Goal: Task Accomplishment & Management: Complete application form

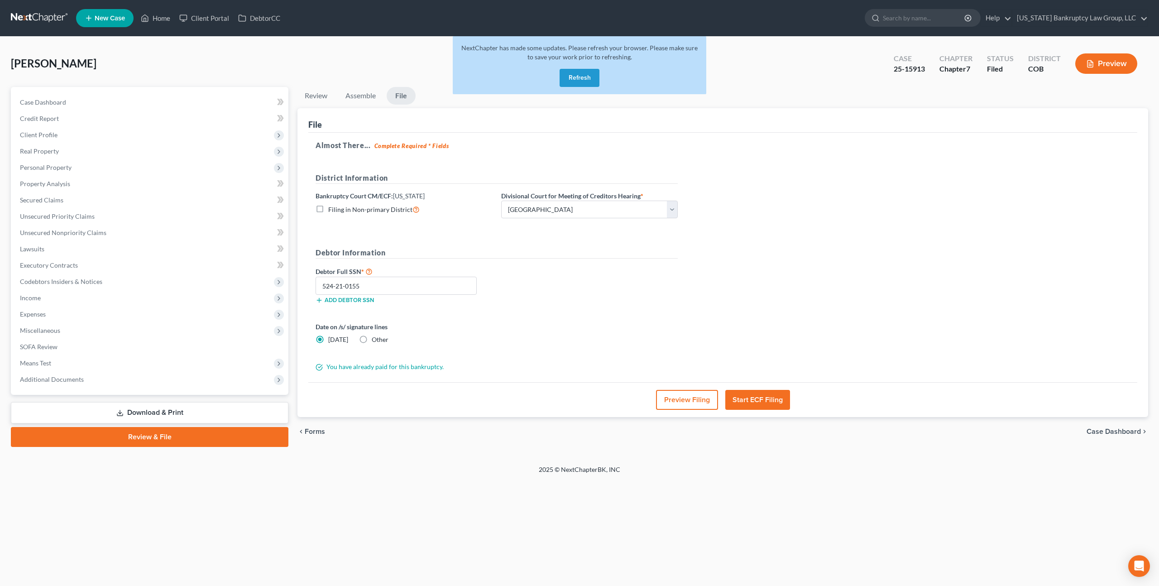
select select "0"
click at [579, 78] on button "Refresh" at bounding box center [580, 78] width 40 height 18
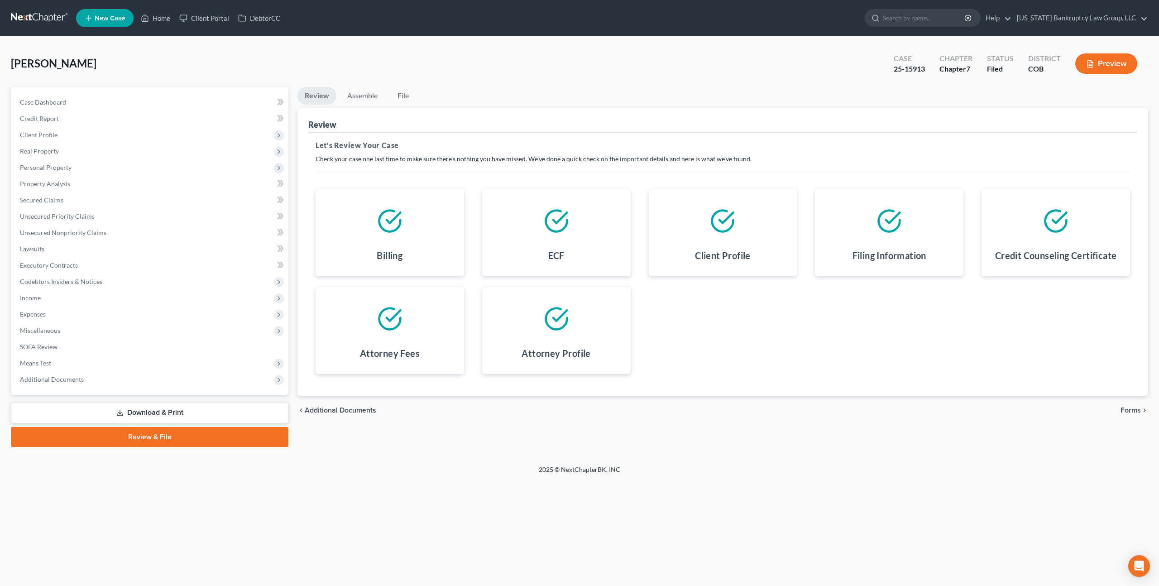
click at [51, 17] on link at bounding box center [40, 18] width 58 height 16
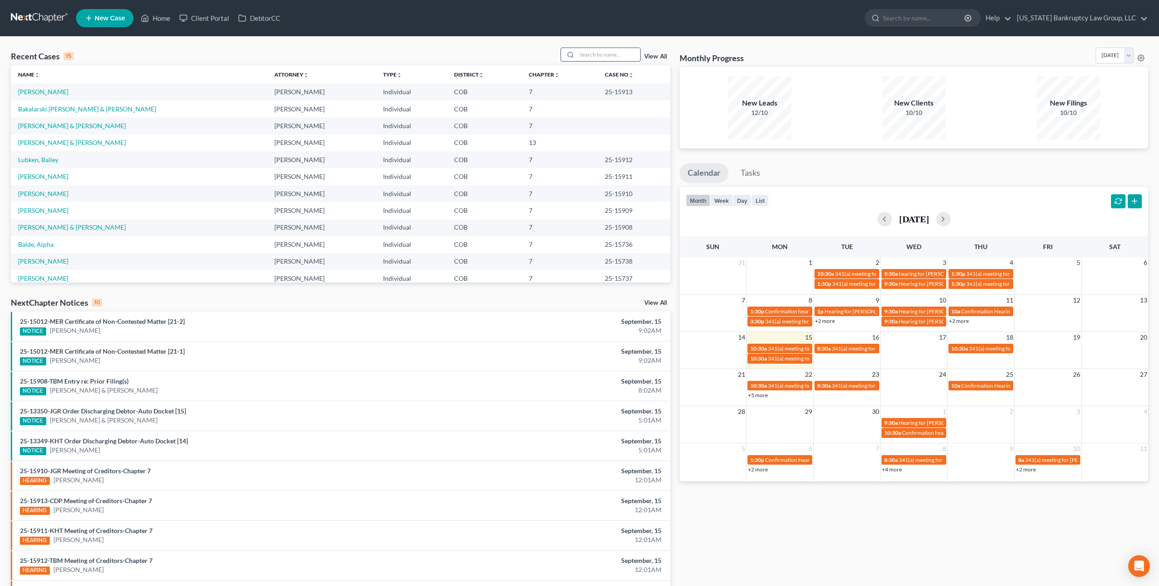
click at [612, 57] on input "search" at bounding box center [608, 54] width 63 height 13
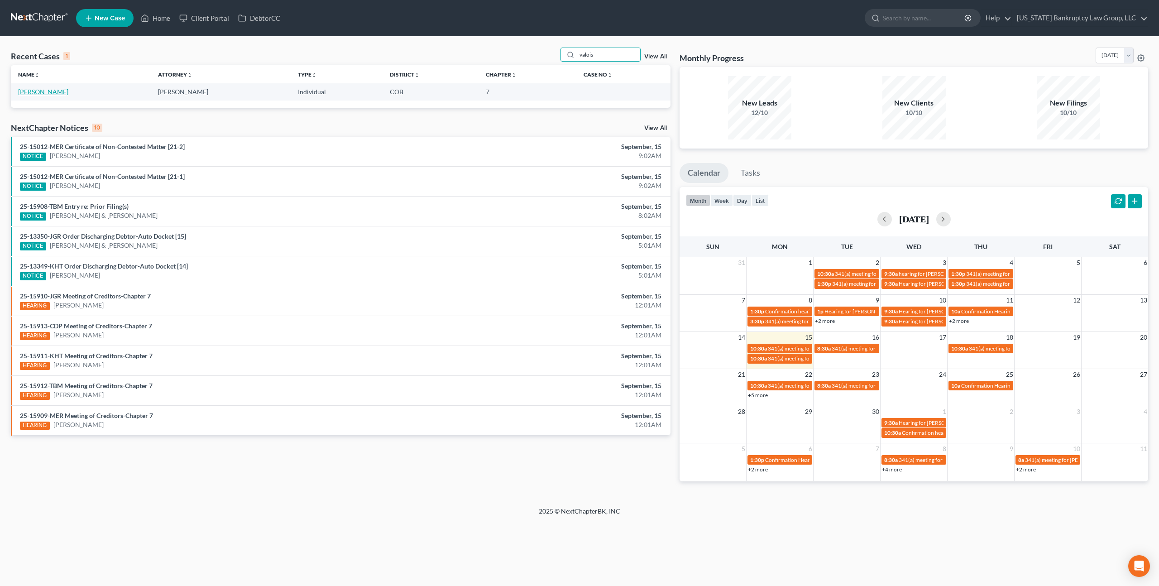
type input "valois"
click at [46, 90] on link "[PERSON_NAME]" at bounding box center [43, 92] width 50 height 8
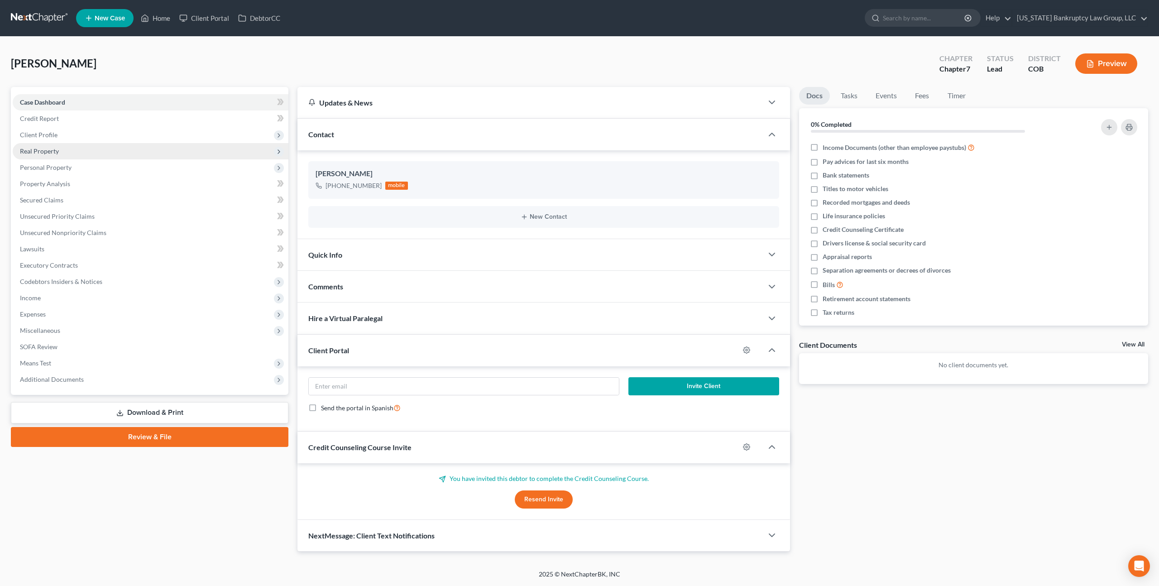
click at [52, 151] on span "Real Property" at bounding box center [39, 151] width 39 height 8
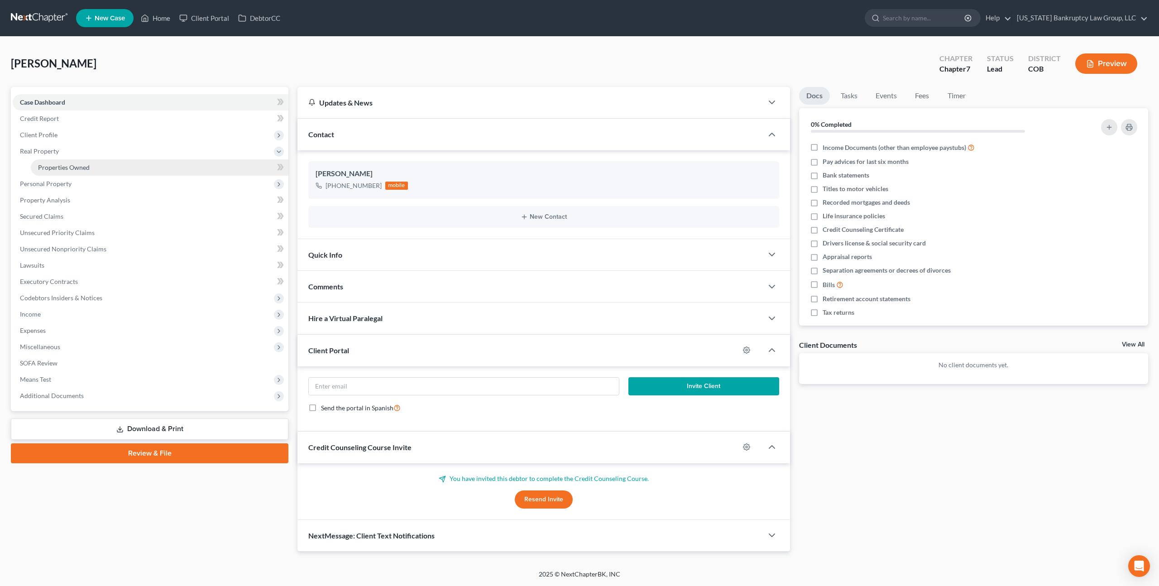
click at [64, 165] on span "Properties Owned" at bounding box center [64, 167] width 52 height 8
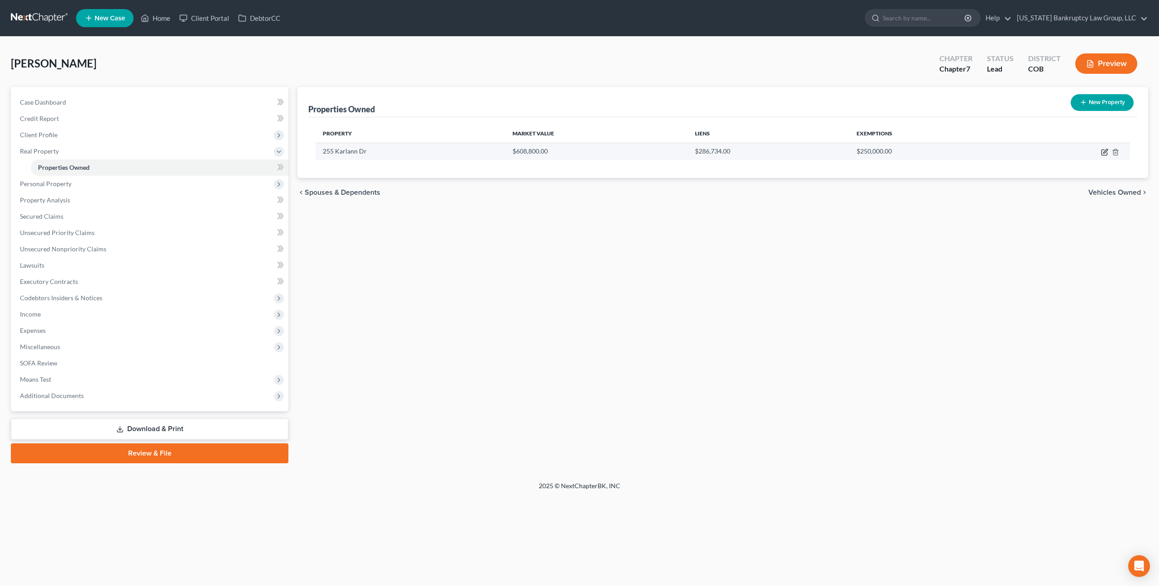
click at [1107, 151] on icon "button" at bounding box center [1104, 151] width 7 height 7
select select "5"
select select "3"
select select "1"
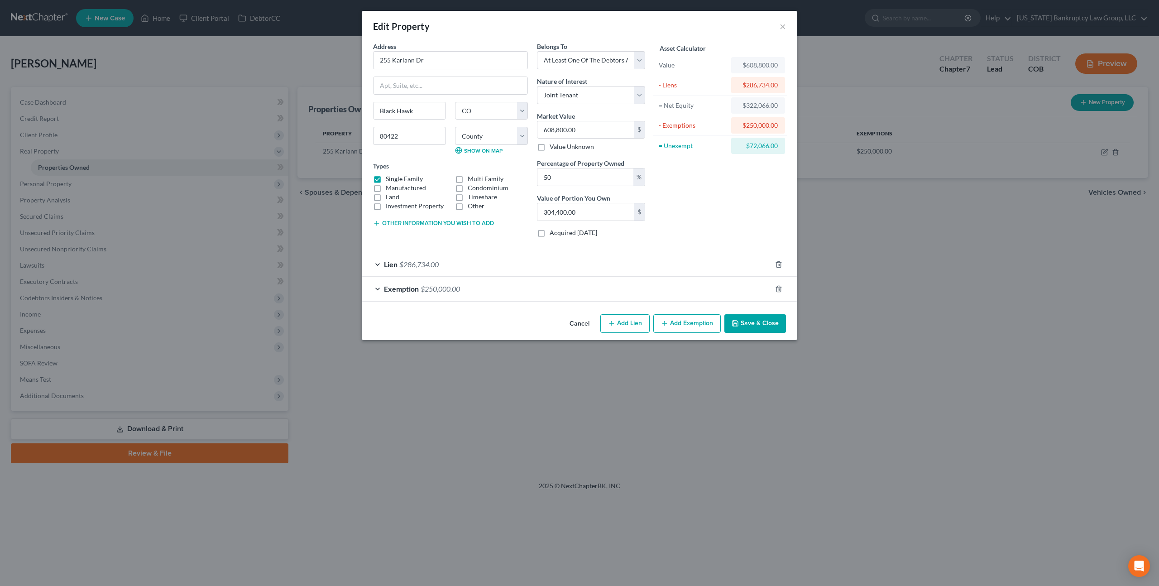
click at [567, 291] on div "Exemption $250,000.00" at bounding box center [566, 289] width 409 height 24
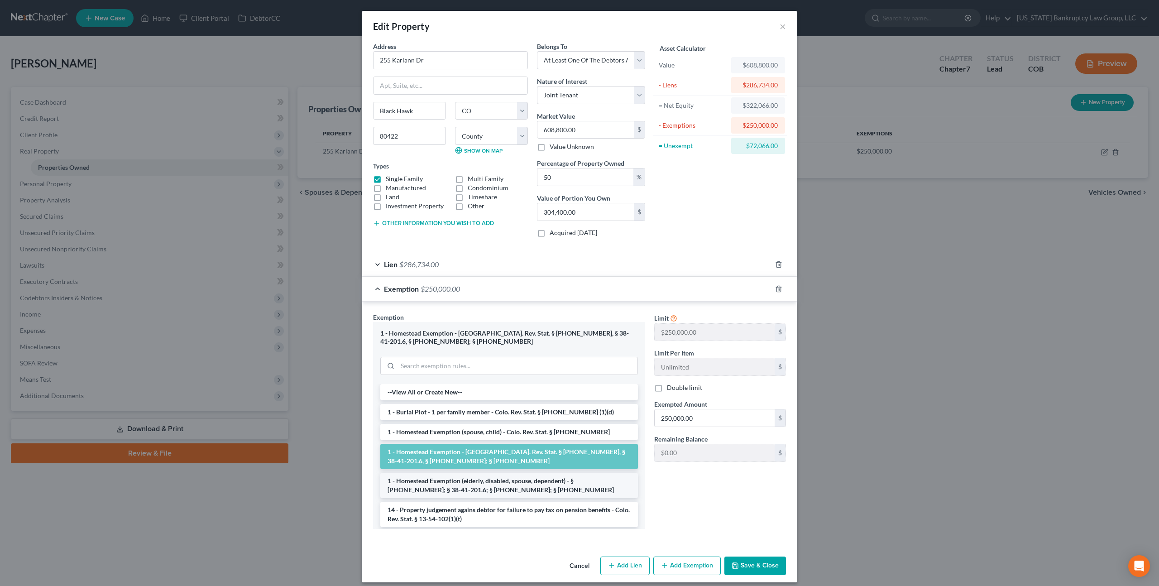
click at [533, 488] on li "1 - Homestead Exemption (elderly, disabled, spouse, dependent) - § 38-41-201; §…" at bounding box center [509, 485] width 258 height 25
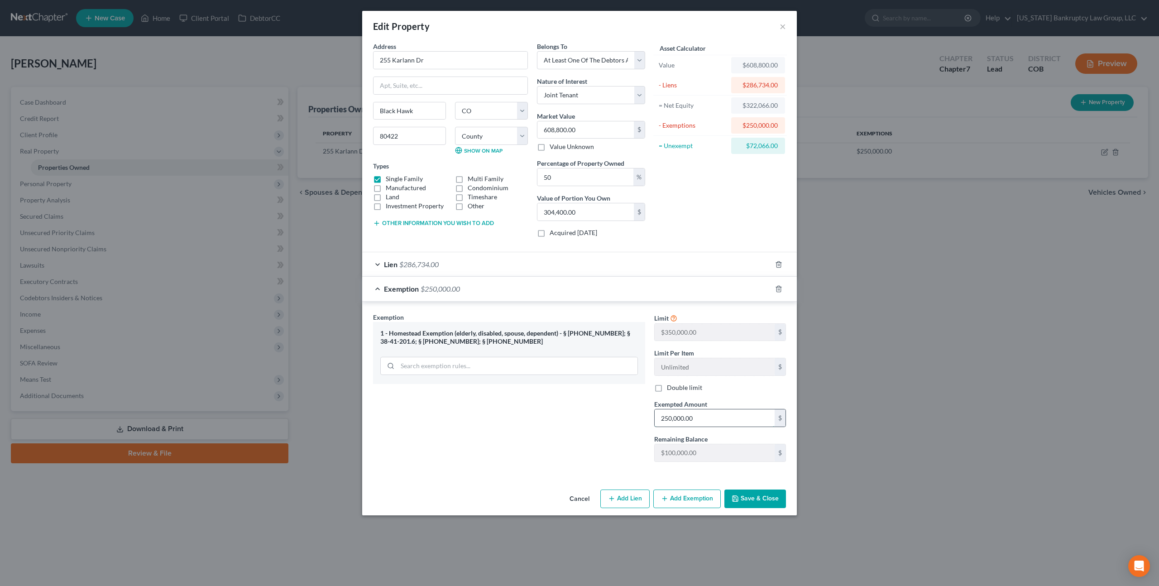
click at [669, 418] on input "250,000.00" at bounding box center [715, 417] width 120 height 17
type input "350,000"
click at [757, 504] on button "Save & Close" at bounding box center [755, 498] width 62 height 19
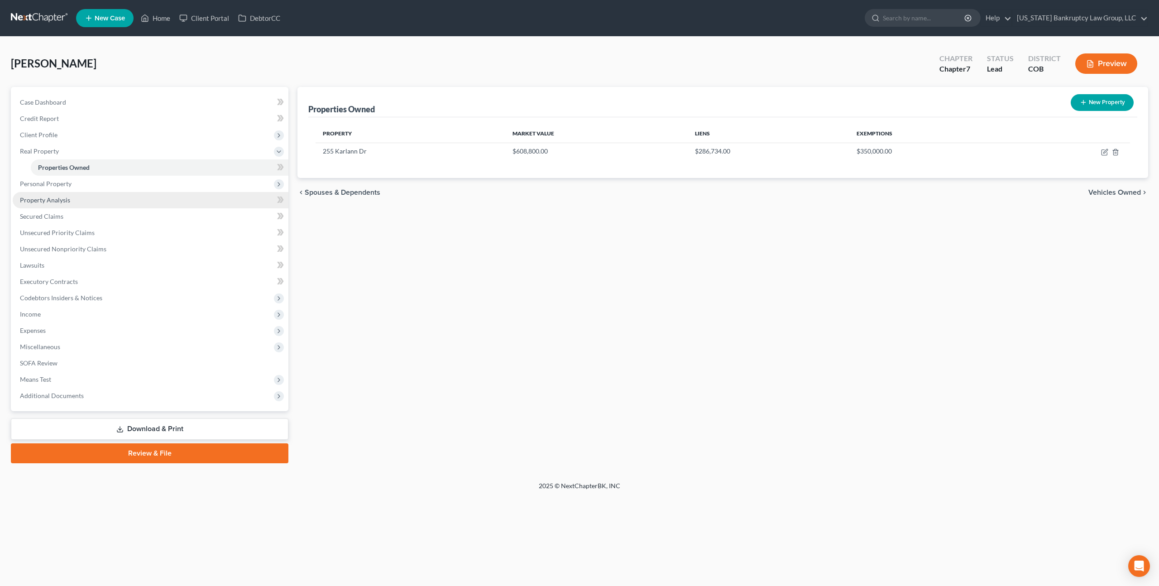
click at [51, 197] on span "Property Analysis" at bounding box center [45, 200] width 50 height 8
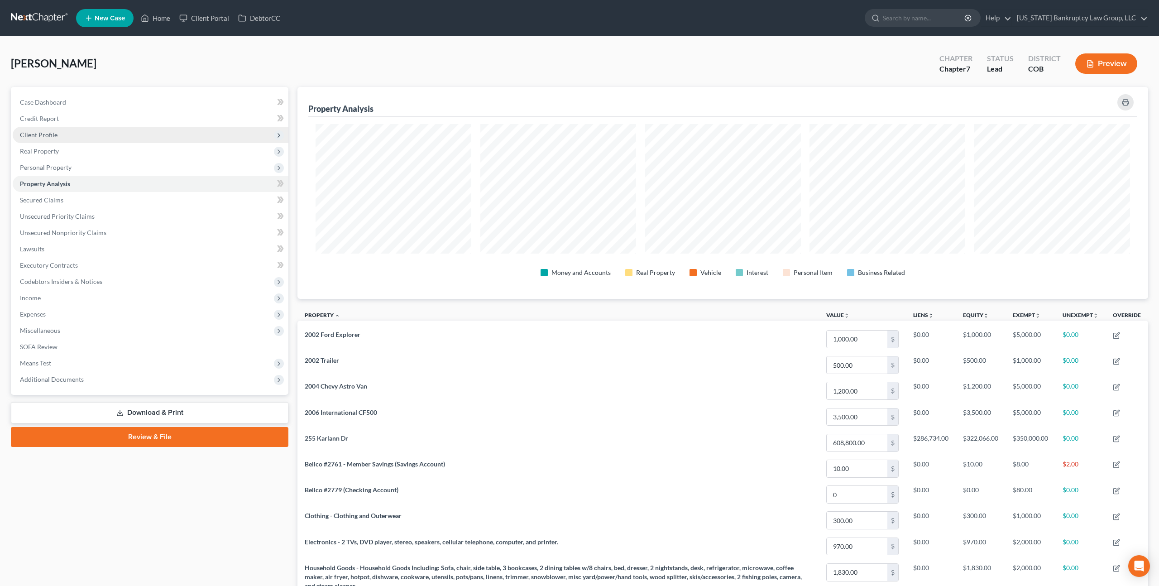
click at [59, 130] on span "Client Profile" at bounding box center [151, 135] width 276 height 16
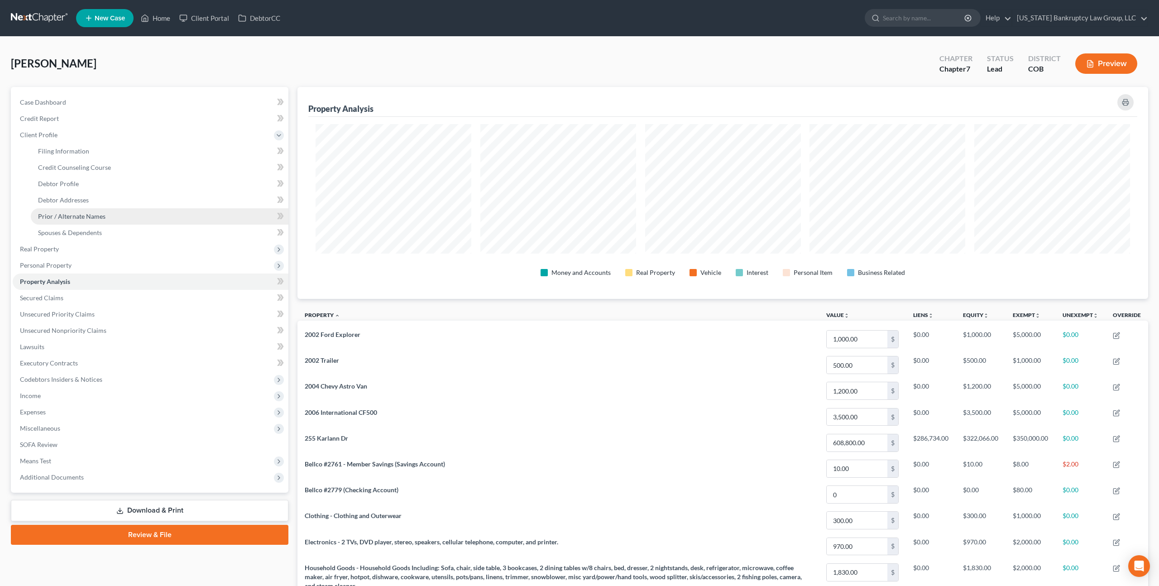
click at [84, 219] on span "Prior / Alternate Names" at bounding box center [71, 216] width 67 height 8
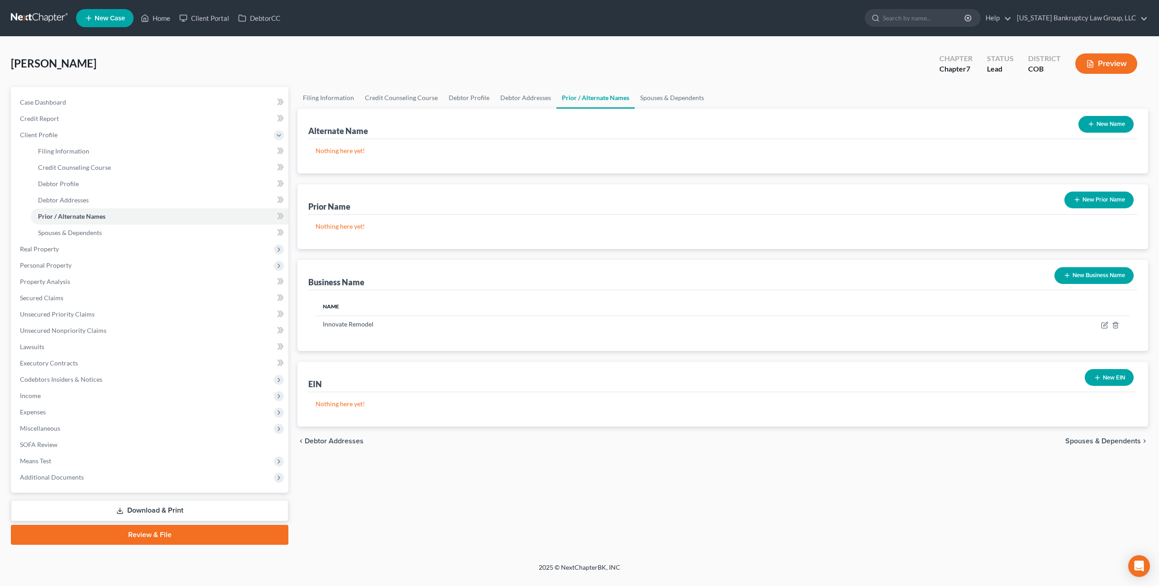
click at [160, 506] on link "Download & Print" at bounding box center [150, 510] width 278 height 21
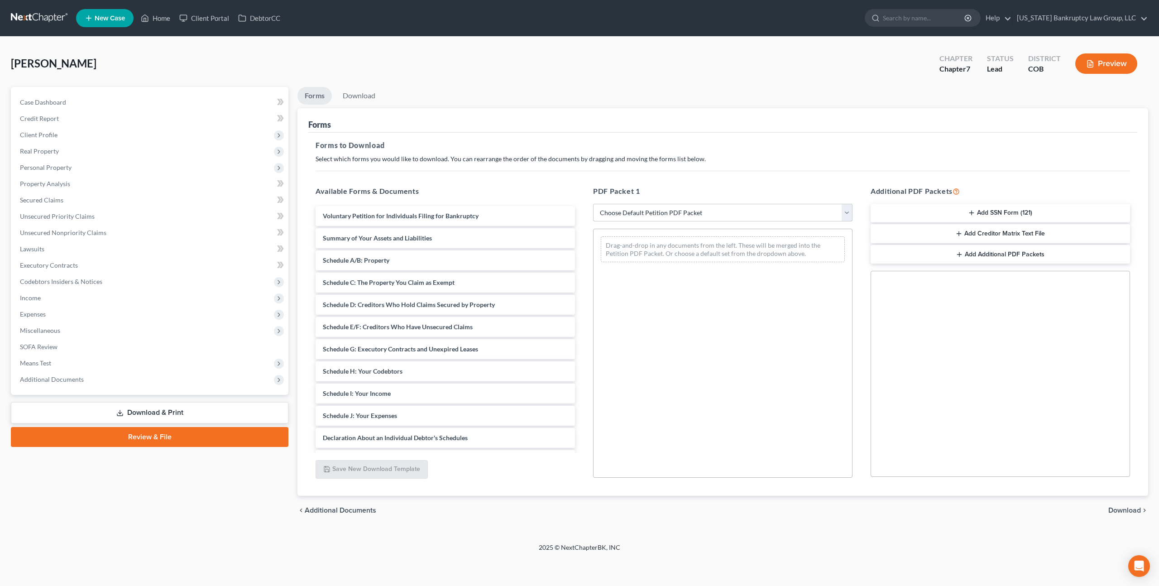
click at [660, 213] on select "Choose Default Petition PDF Packet Complete Bankruptcy Petition (all forms and …" at bounding box center [722, 213] width 259 height 18
select select "0"
click at [593, 204] on select "Choose Default Petition PDF Packet Complete Bankruptcy Petition (all forms and …" at bounding box center [722, 213] width 259 height 18
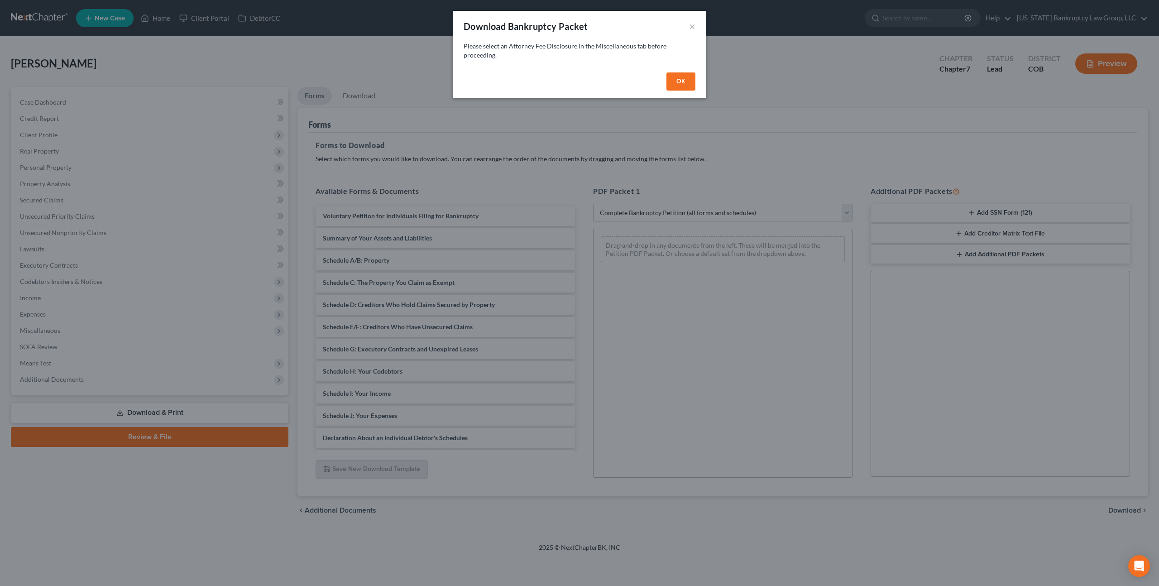
click at [680, 85] on button "OK" at bounding box center [680, 81] width 29 height 18
select select
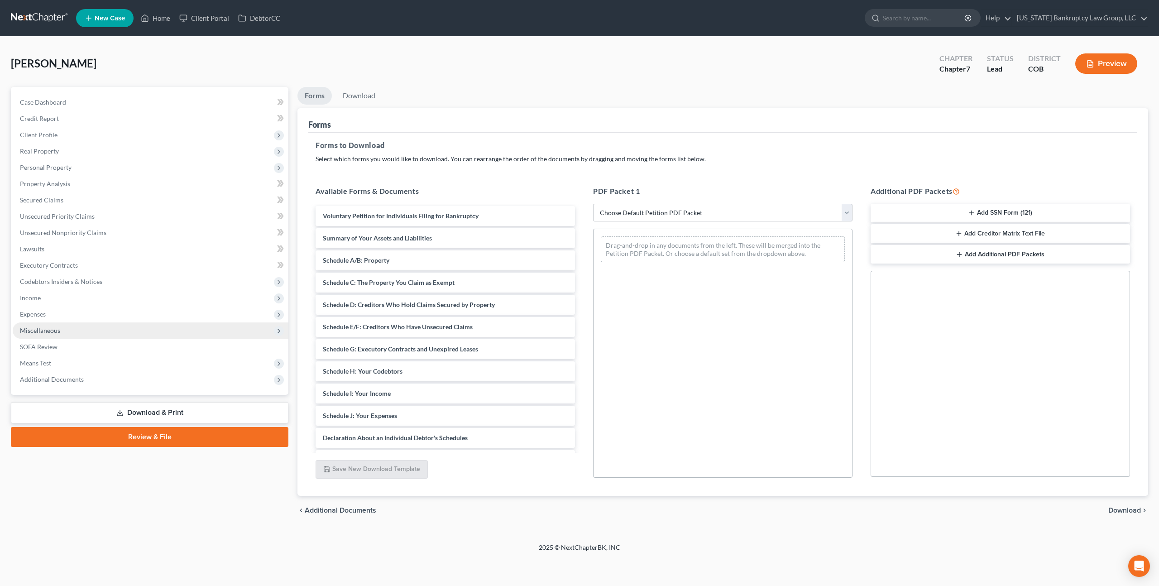
click at [57, 331] on span "Miscellaneous" at bounding box center [40, 330] width 40 height 8
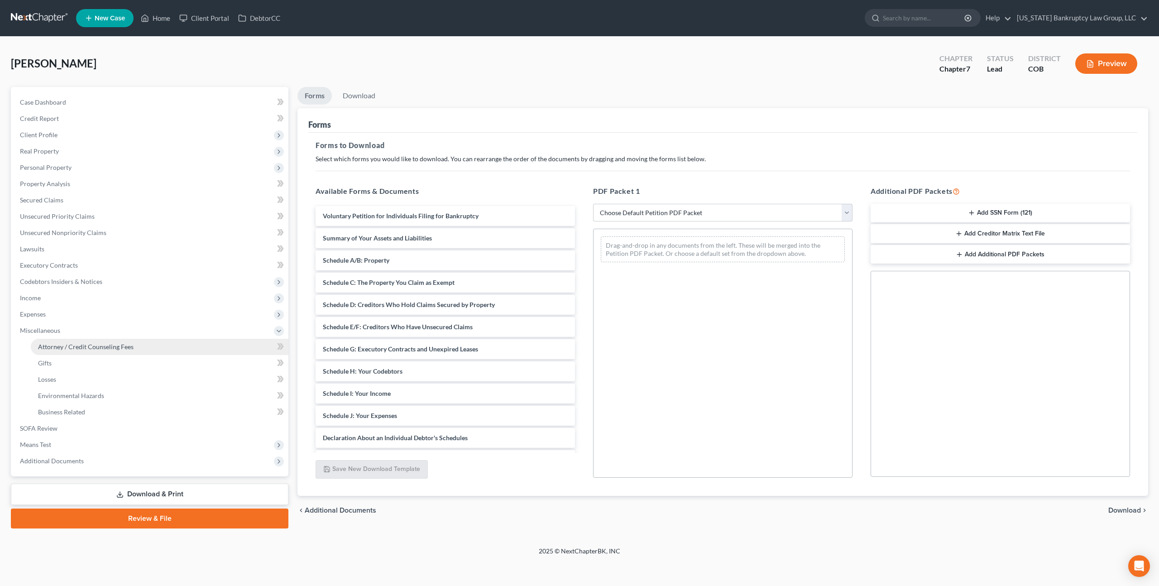
click at [89, 350] on link "Attorney / Credit Counseling Fees" at bounding box center [160, 347] width 258 height 16
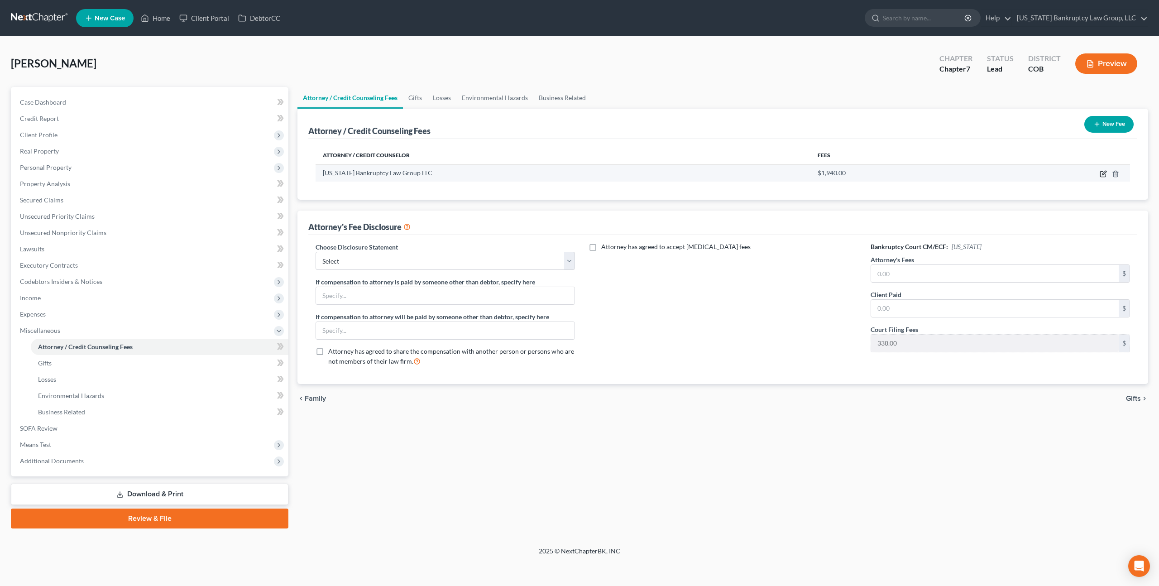
click at [1104, 174] on icon "button" at bounding box center [1103, 173] width 7 height 7
select select "5"
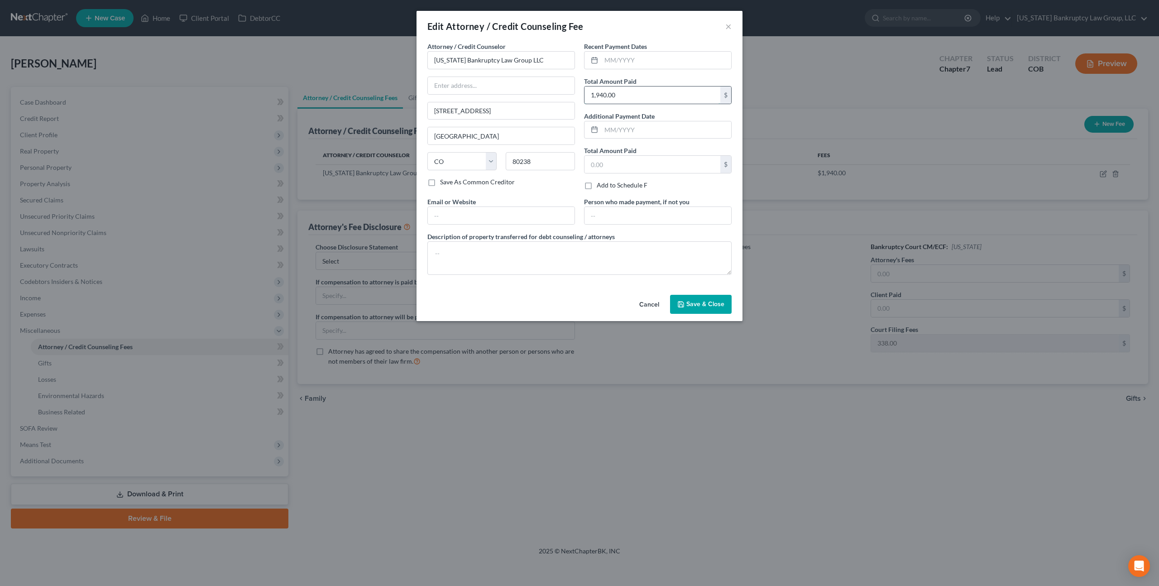
click at [618, 93] on input "1,940.00" at bounding box center [652, 94] width 136 height 17
type input "2,000.00"
click at [704, 308] on span "Save & Close" at bounding box center [705, 304] width 38 height 8
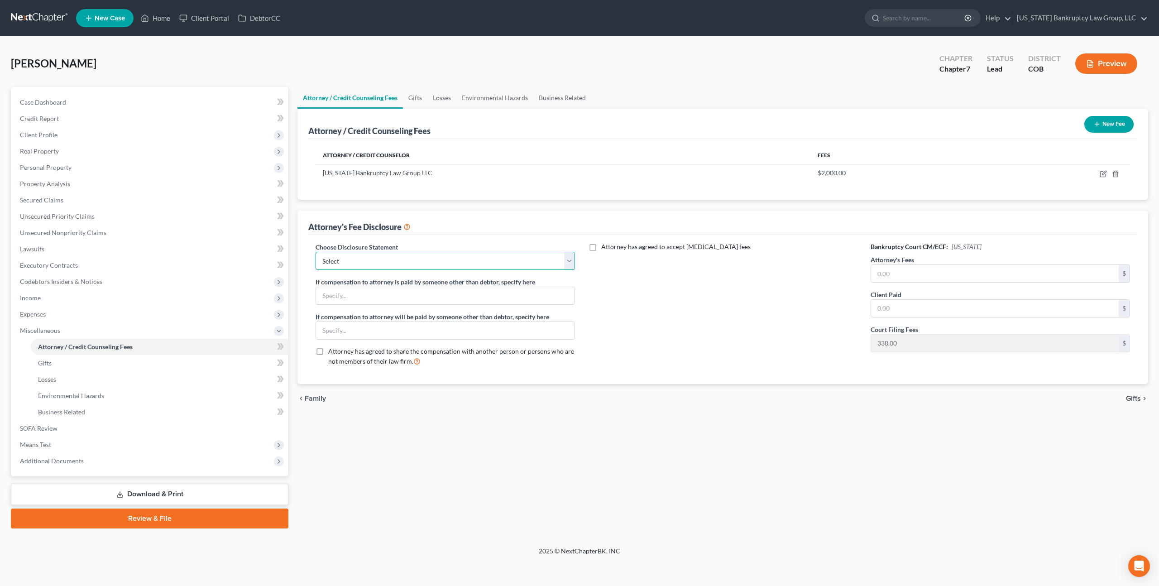
click at [415, 253] on select "Select Disclosure" at bounding box center [445, 261] width 259 height 18
select select "0"
click at [316, 252] on select "Select Disclosure" at bounding box center [445, 261] width 259 height 18
click at [888, 273] on input "text" at bounding box center [995, 273] width 248 height 17
type input "2,000.00"
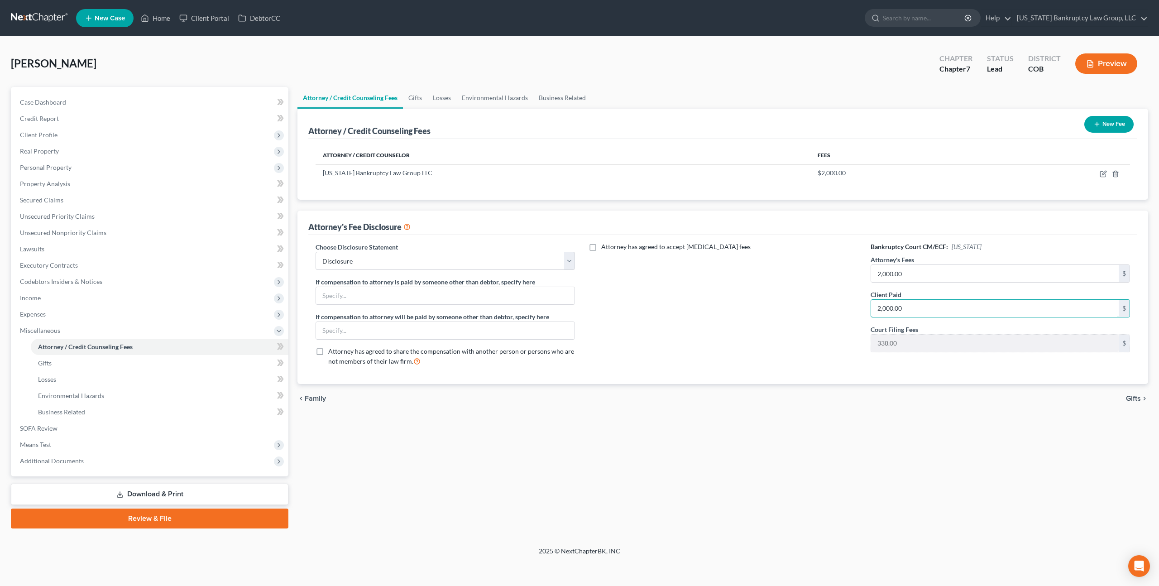
type input "2,000.00"
click at [194, 494] on link "Download & Print" at bounding box center [150, 494] width 278 height 21
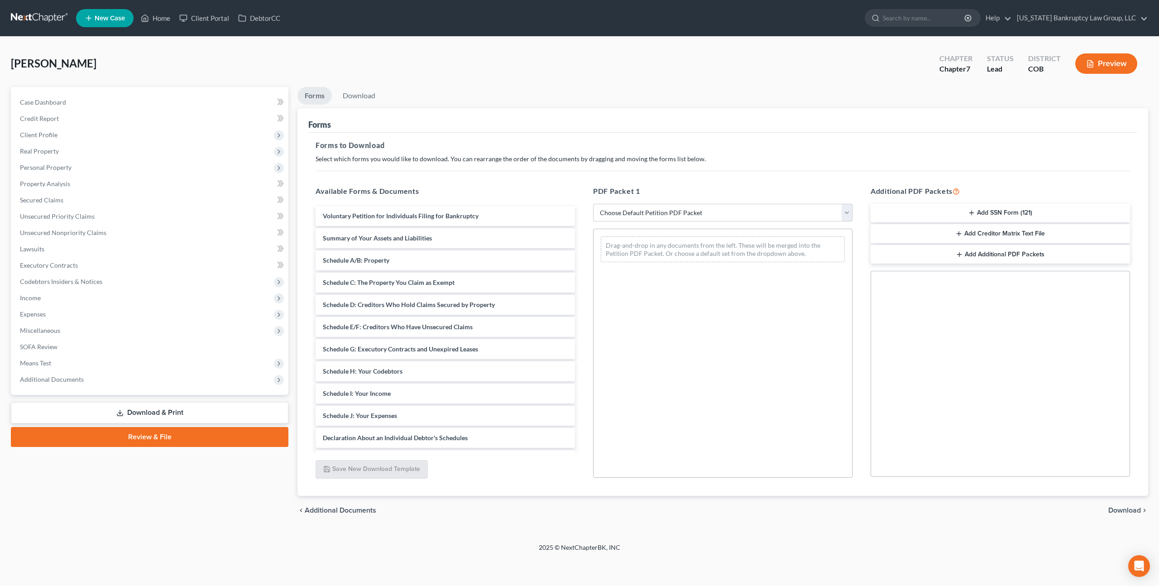
click at [673, 213] on select "Choose Default Petition PDF Packet Complete Bankruptcy Petition (all forms and …" at bounding box center [722, 213] width 259 height 18
select select "0"
click at [593, 204] on select "Choose Default Petition PDF Packet Complete Bankruptcy Petition (all forms and …" at bounding box center [722, 213] width 259 height 18
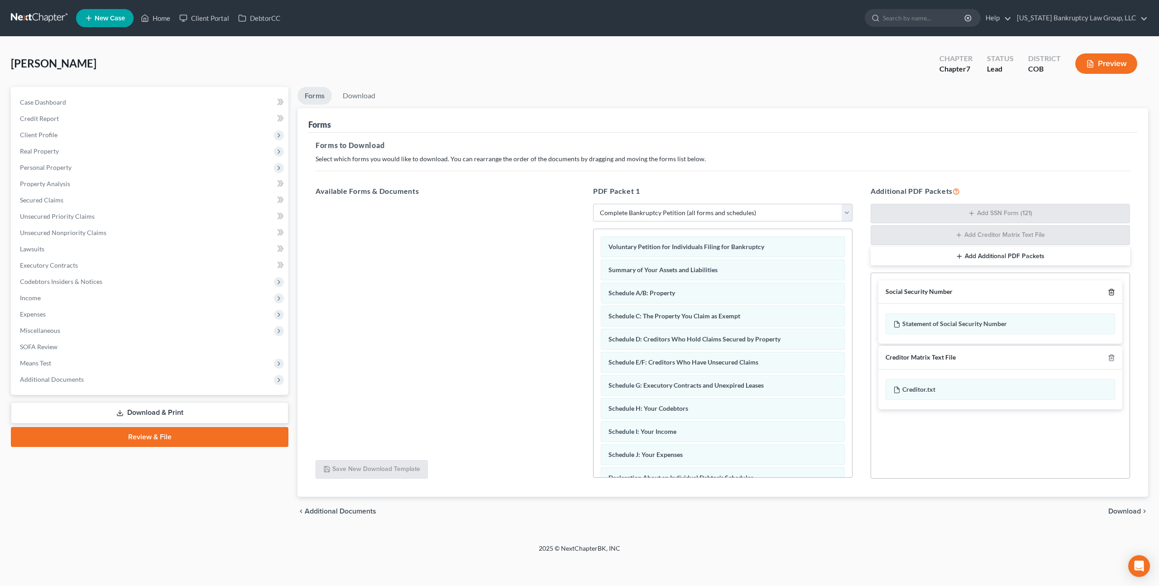
click at [1111, 291] on icon "button" at bounding box center [1111, 291] width 7 height 7
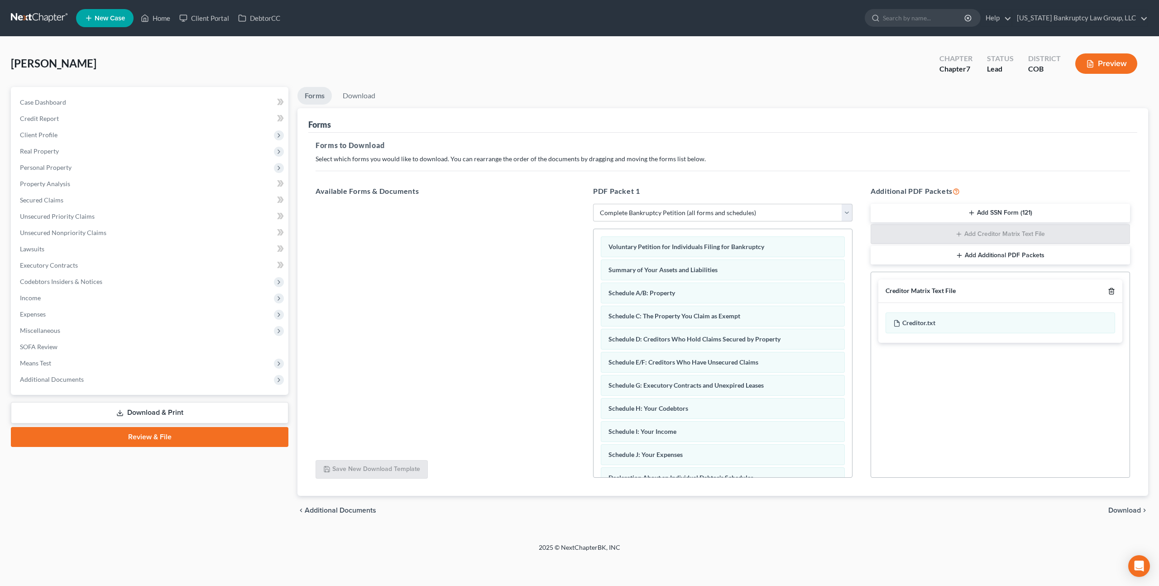
click at [1111, 289] on icon "button" at bounding box center [1111, 290] width 7 height 7
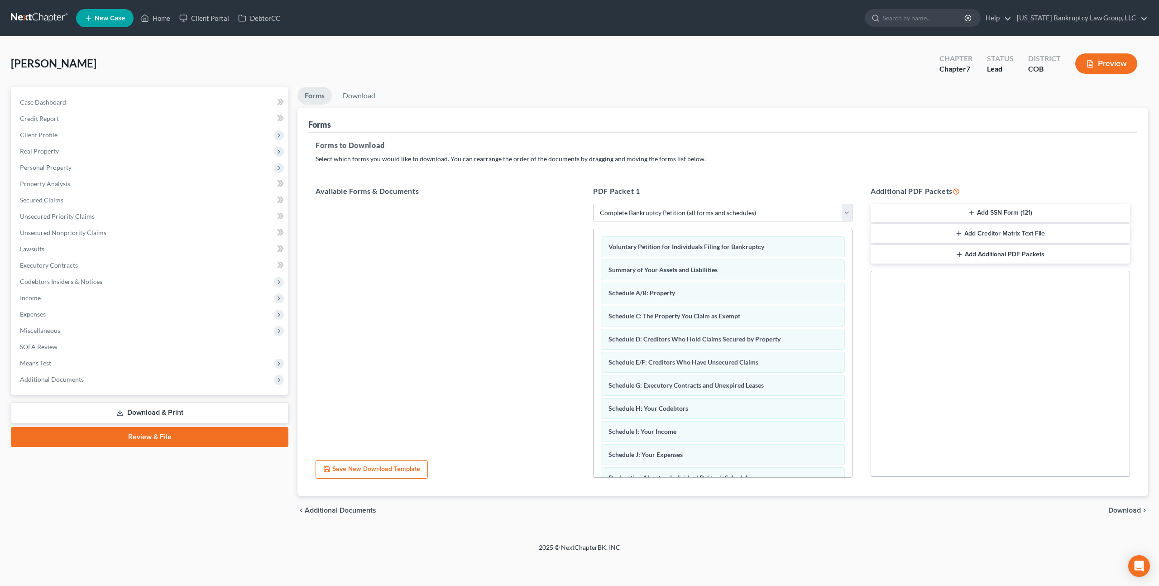
click at [1123, 509] on span "Download" at bounding box center [1124, 510] width 33 height 7
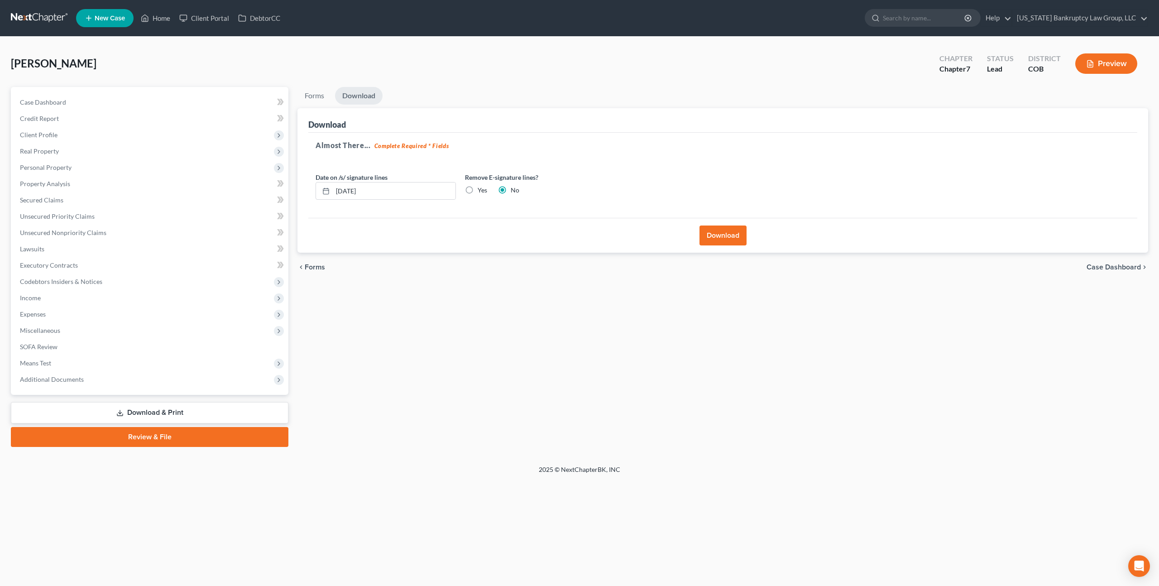
click at [721, 233] on button "Download" at bounding box center [722, 235] width 47 height 20
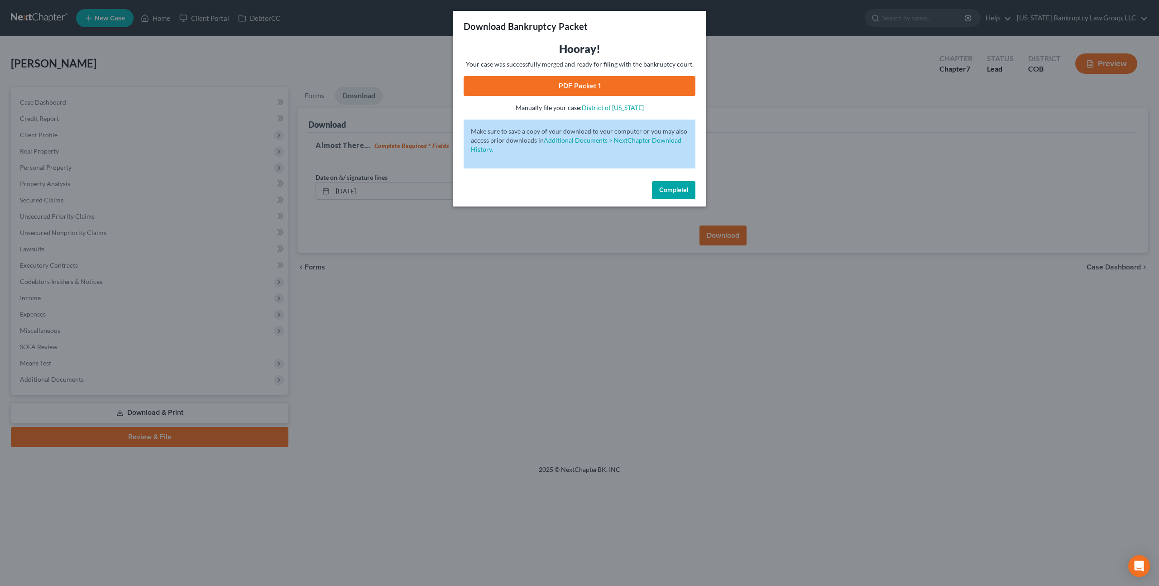
click at [581, 85] on link "PDF Packet 1" at bounding box center [580, 86] width 232 height 20
click at [667, 191] on span "Complete!" at bounding box center [673, 190] width 29 height 8
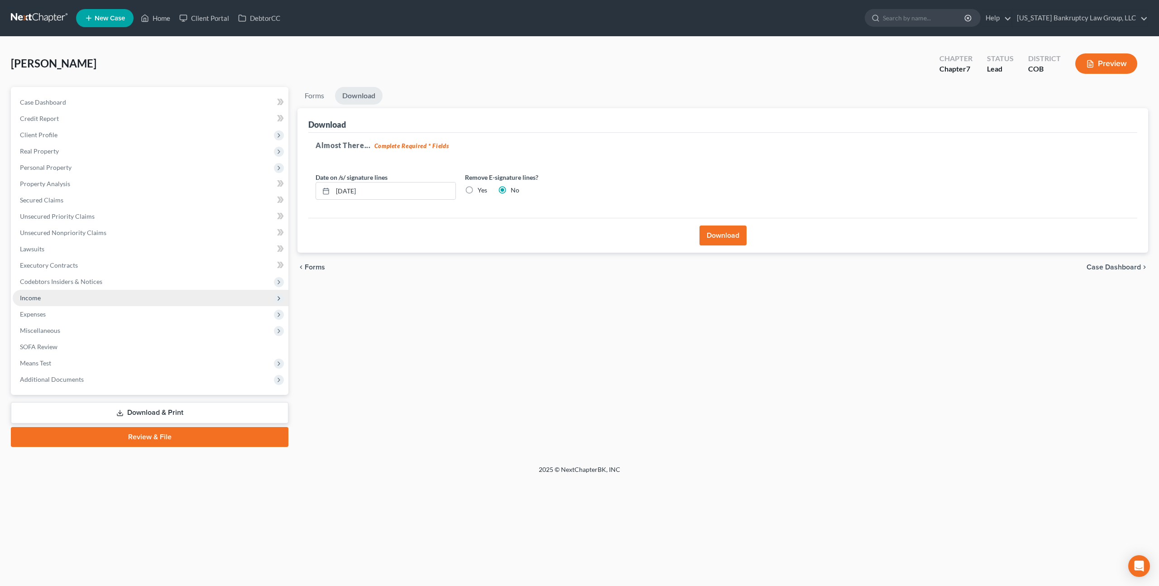
click at [37, 298] on span "Income" at bounding box center [30, 298] width 21 height 8
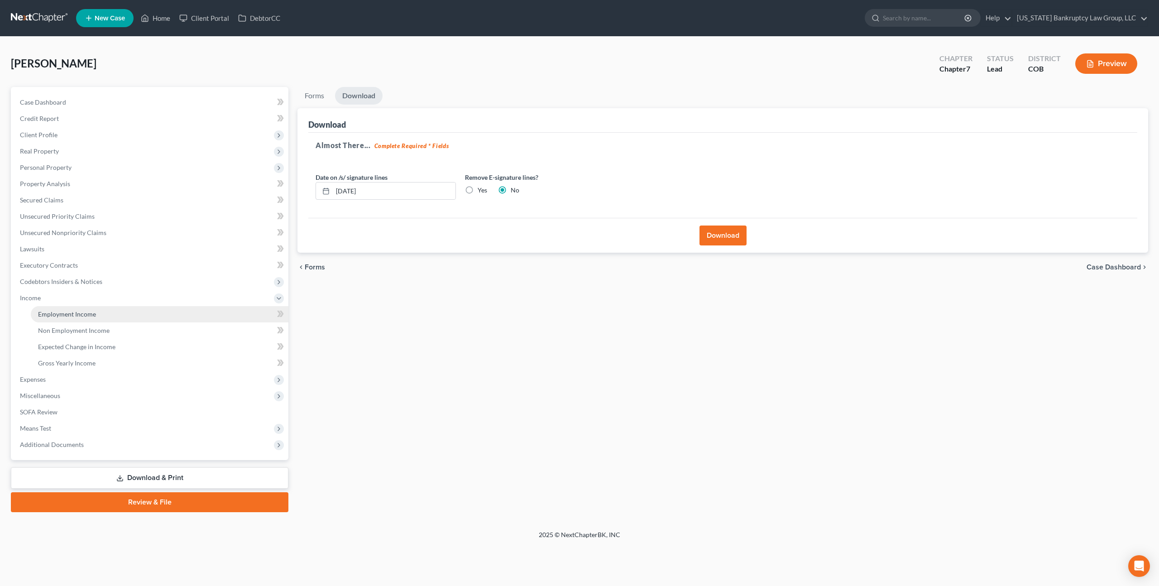
click at [61, 311] on span "Employment Income" at bounding box center [67, 314] width 58 height 8
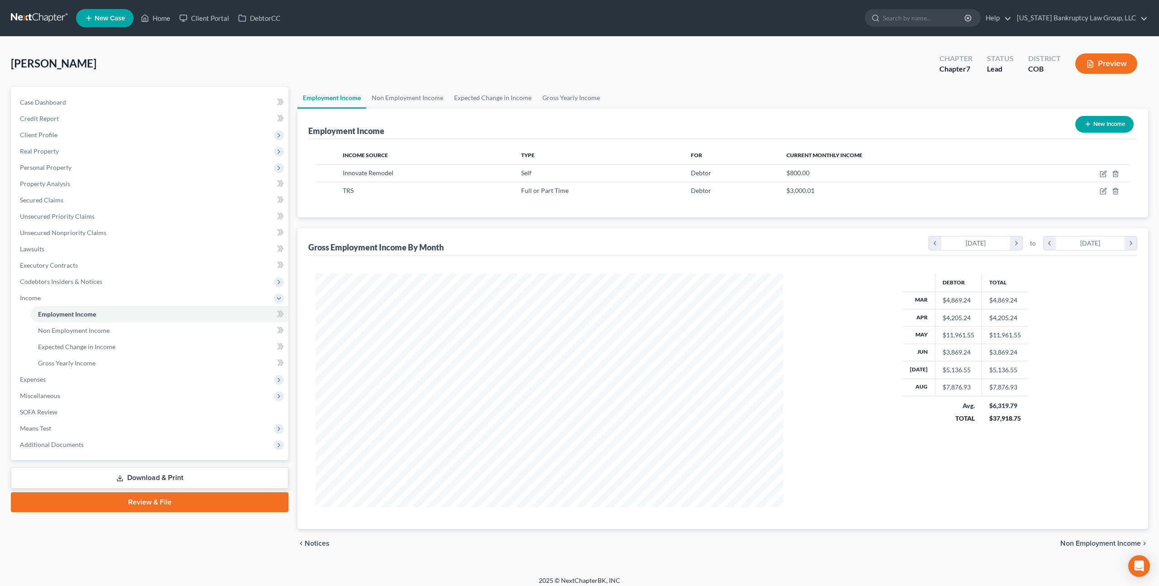
scroll to position [234, 485]
click at [1104, 191] on icon "button" at bounding box center [1104, 190] width 4 height 4
select select "0"
select select "5"
select select "3"
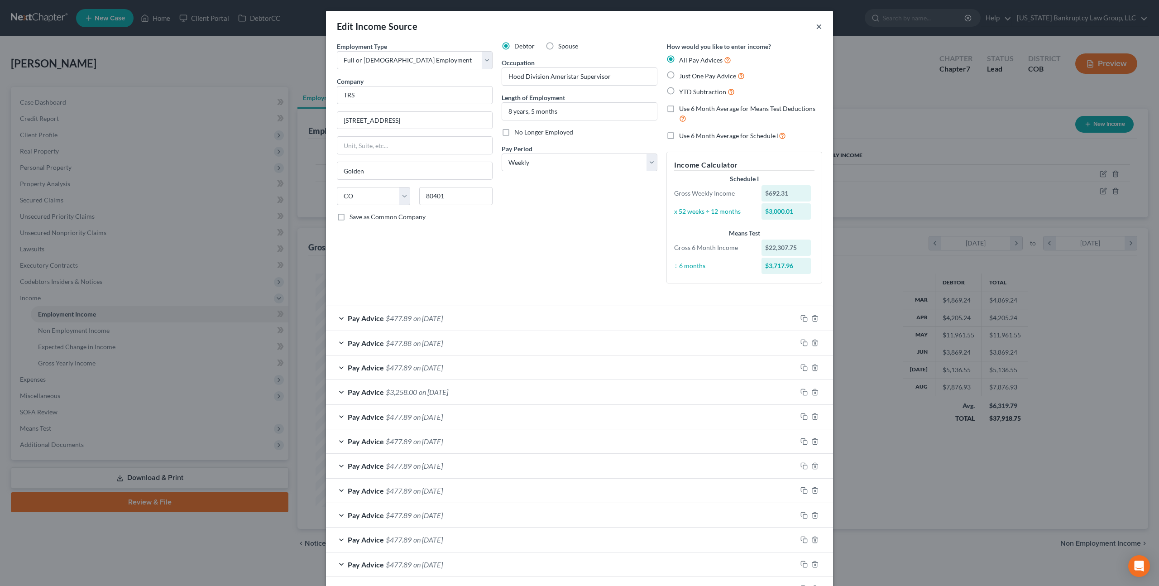
click at [821, 24] on button "×" at bounding box center [819, 26] width 6 height 11
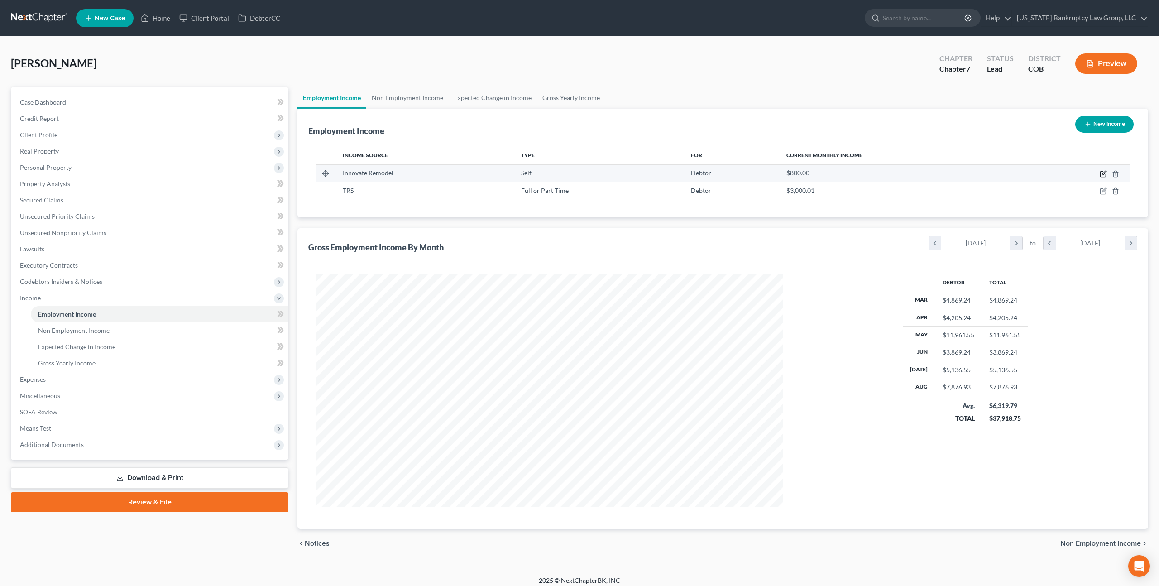
click at [1105, 172] on icon "button" at bounding box center [1103, 173] width 7 height 7
select select "1"
select select "5"
select select "0"
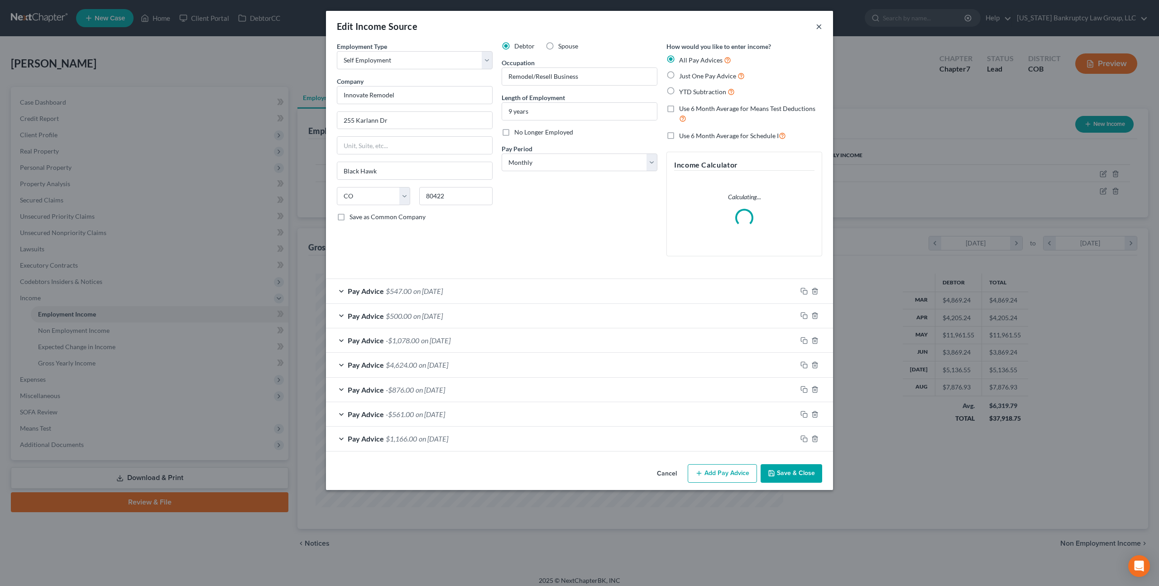
click at [820, 27] on button "×" at bounding box center [819, 26] width 6 height 11
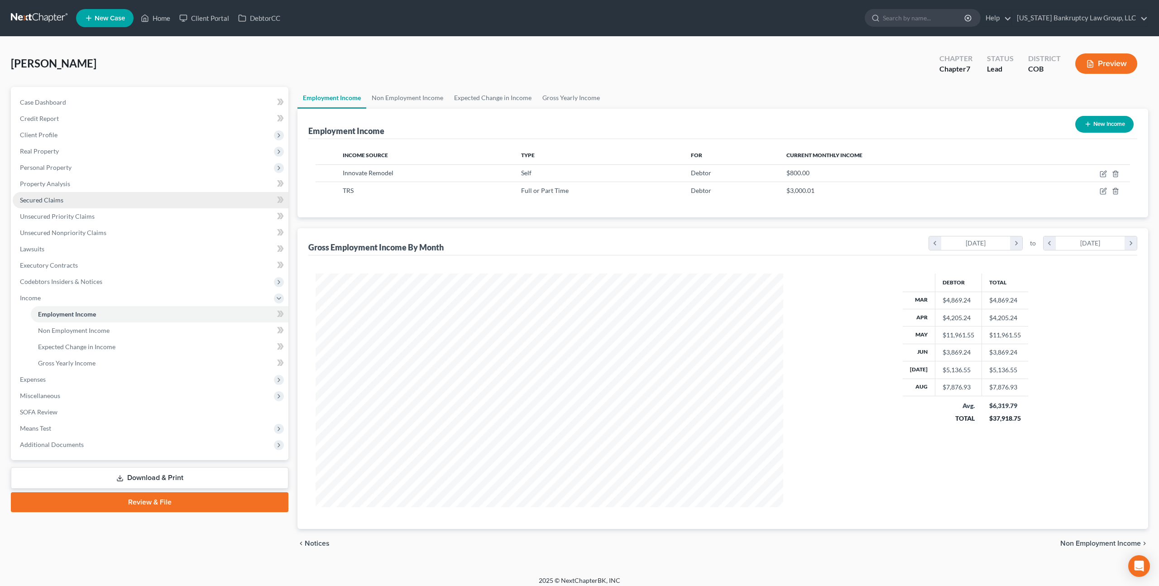
click at [55, 199] on span "Secured Claims" at bounding box center [41, 200] width 43 height 8
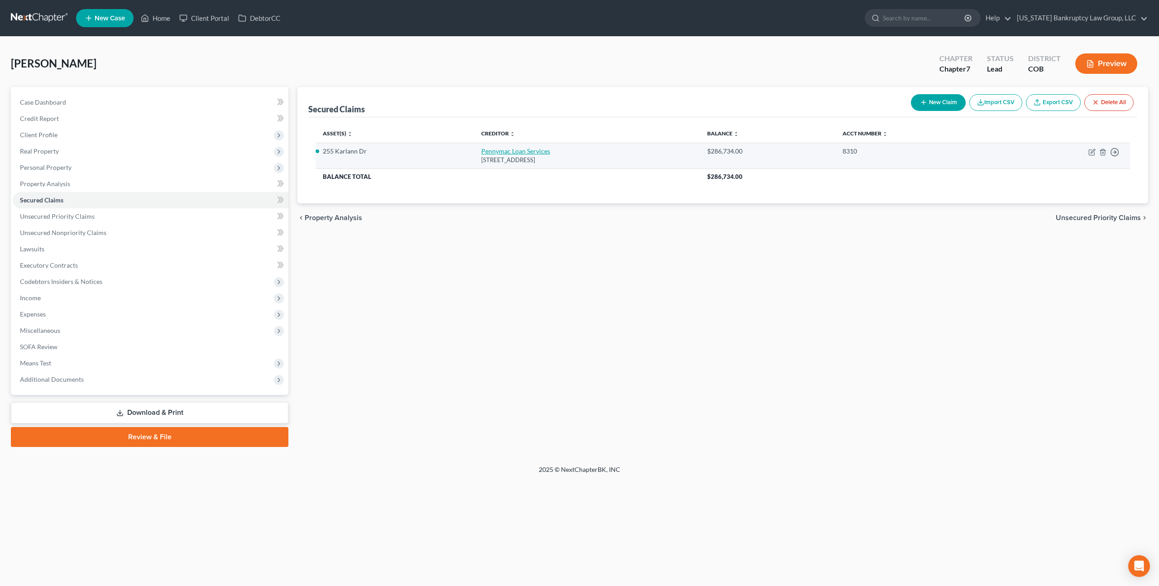
click at [481, 151] on link "Pennymac Loan Services" at bounding box center [515, 151] width 69 height 8
select select "4"
select select "3"
select select "4"
select select "0"
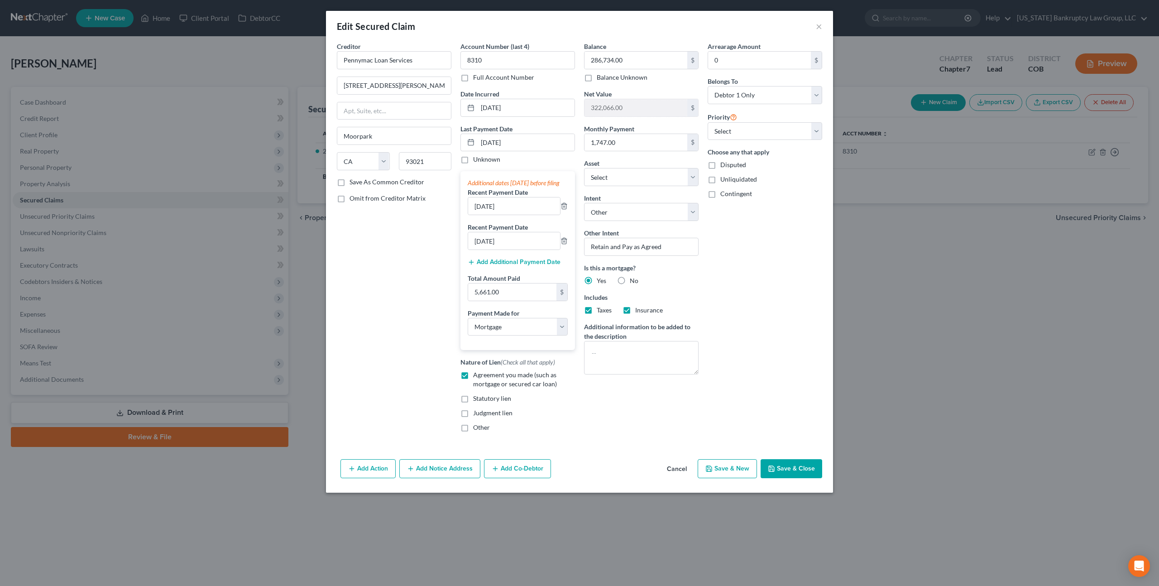
click at [677, 478] on button "Cancel" at bounding box center [677, 469] width 34 height 18
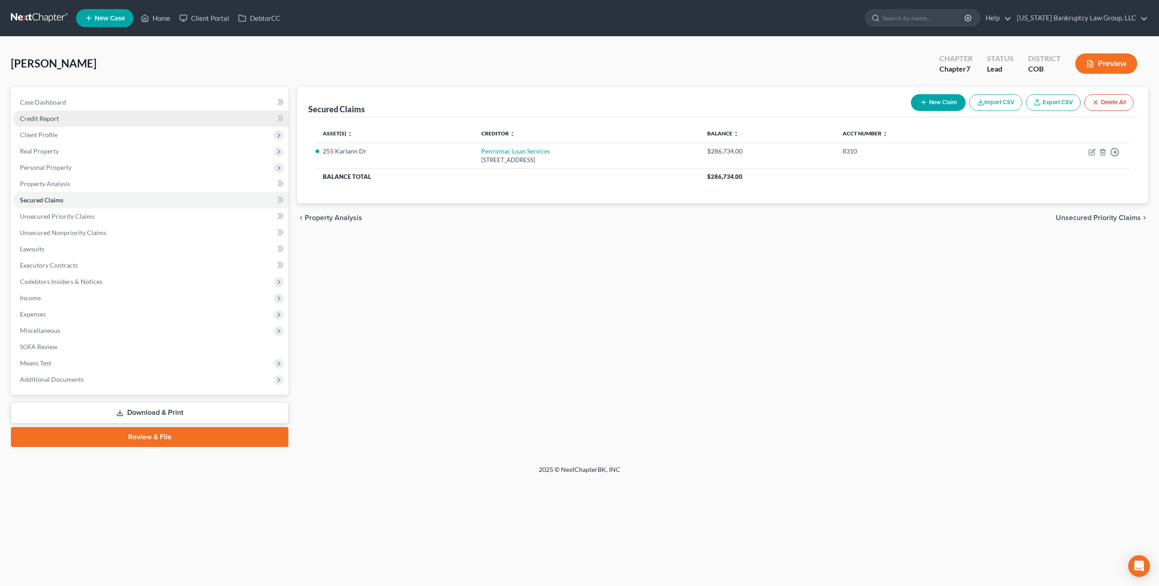
click at [54, 119] on span "Credit Report" at bounding box center [39, 119] width 39 height 8
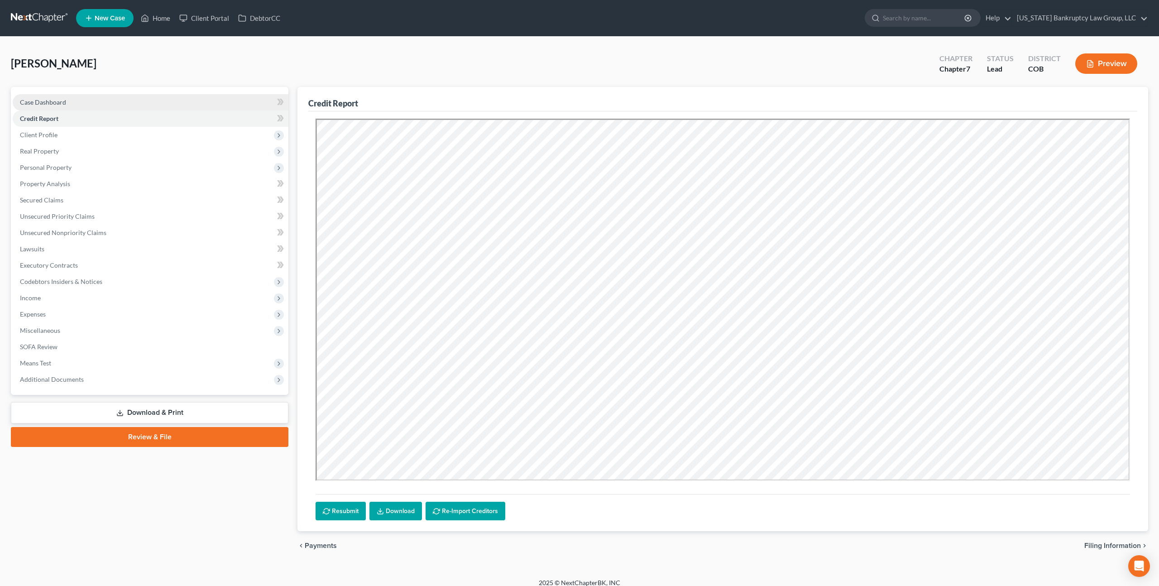
click at [76, 102] on link "Case Dashboard" at bounding box center [151, 102] width 276 height 16
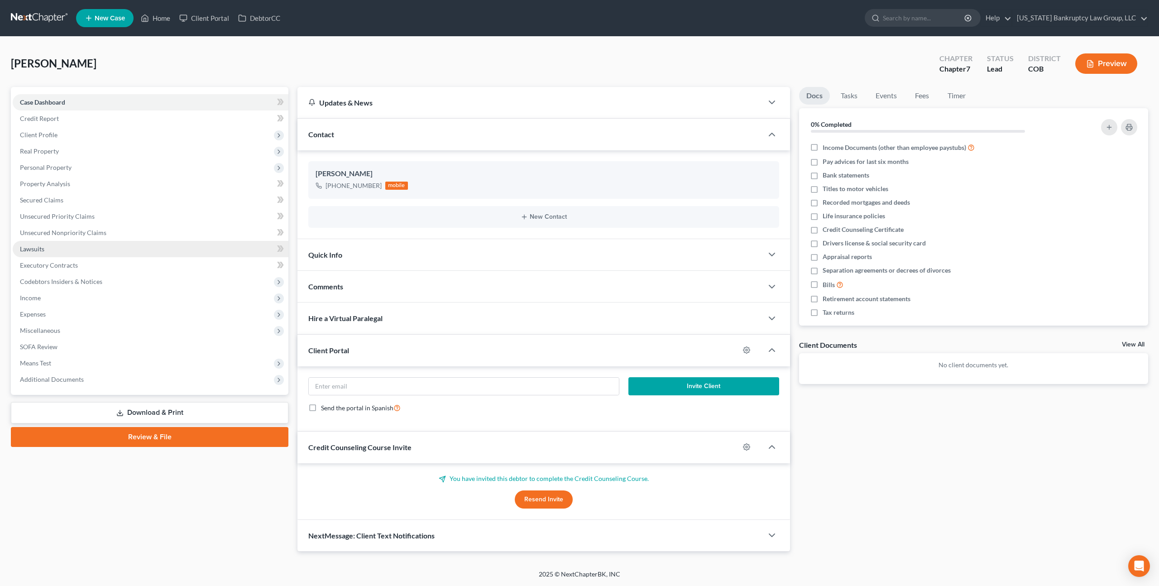
click at [34, 251] on span "Lawsuits" at bounding box center [32, 249] width 24 height 8
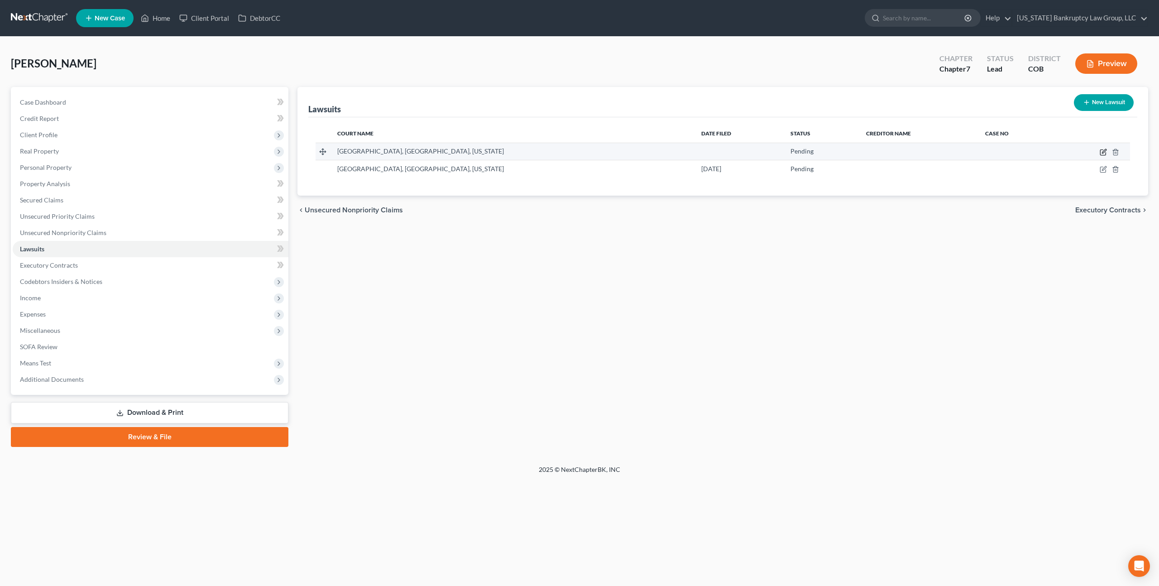
click at [1104, 152] on icon "button" at bounding box center [1104, 151] width 4 height 4
select select "5"
select select "0"
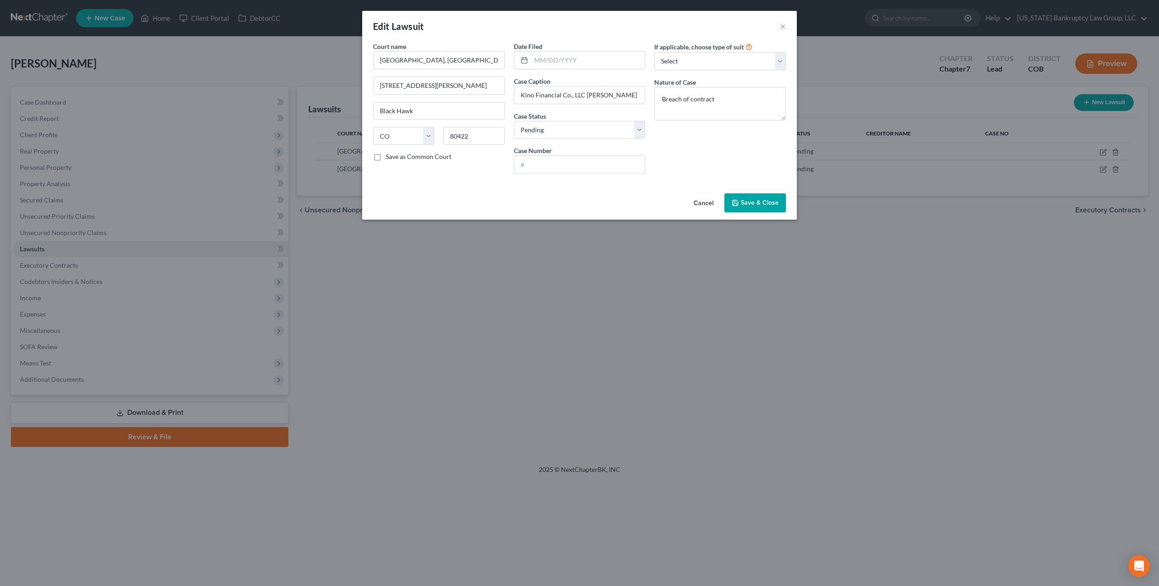
click at [708, 201] on button "Cancel" at bounding box center [703, 203] width 34 height 18
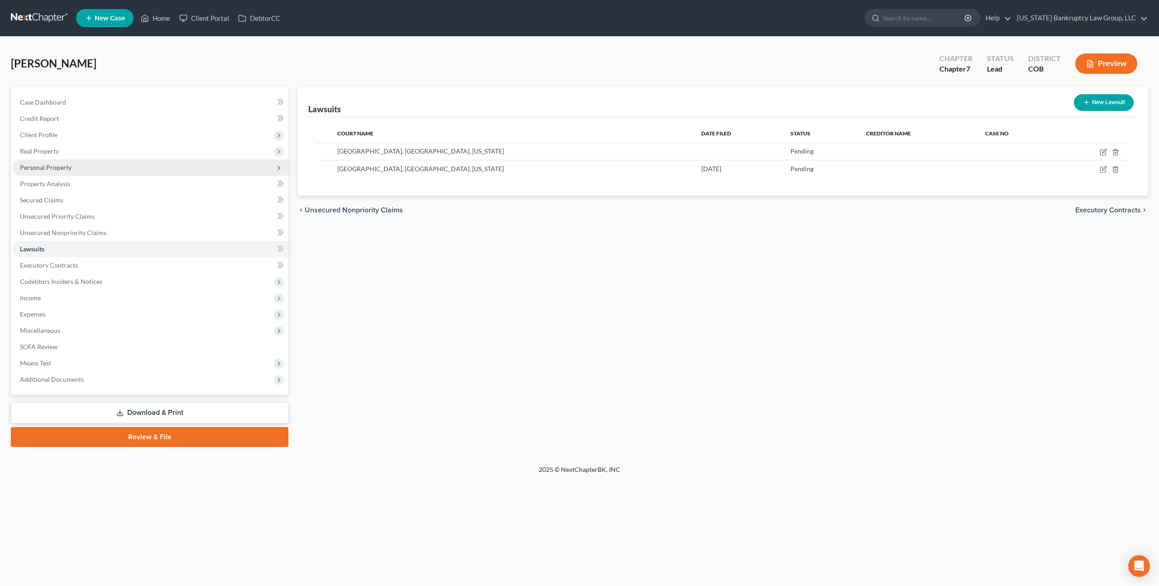
click at [55, 164] on span "Personal Property" at bounding box center [46, 167] width 52 height 8
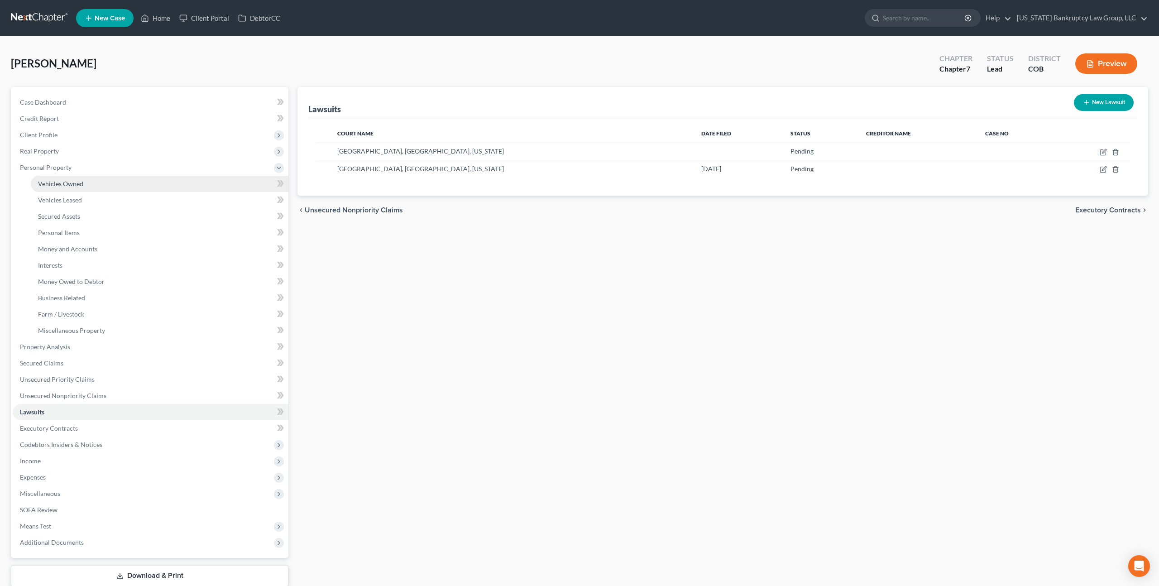
click at [77, 185] on span "Vehicles Owned" at bounding box center [60, 184] width 45 height 8
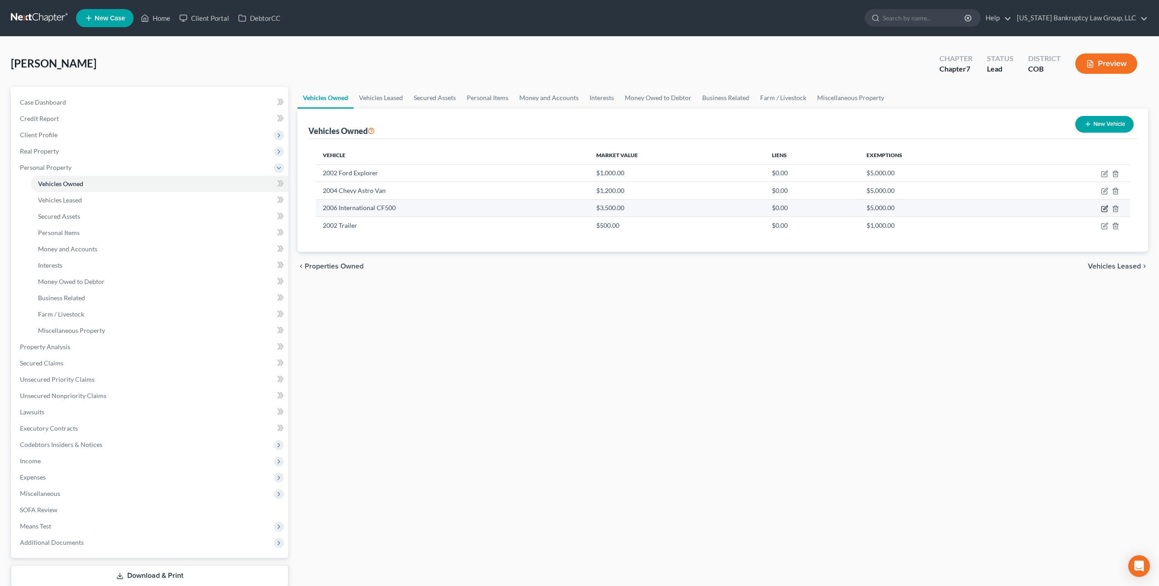
click at [1102, 206] on icon "button" at bounding box center [1103, 208] width 5 height 5
select select "0"
select select "20"
select select "3"
select select "0"
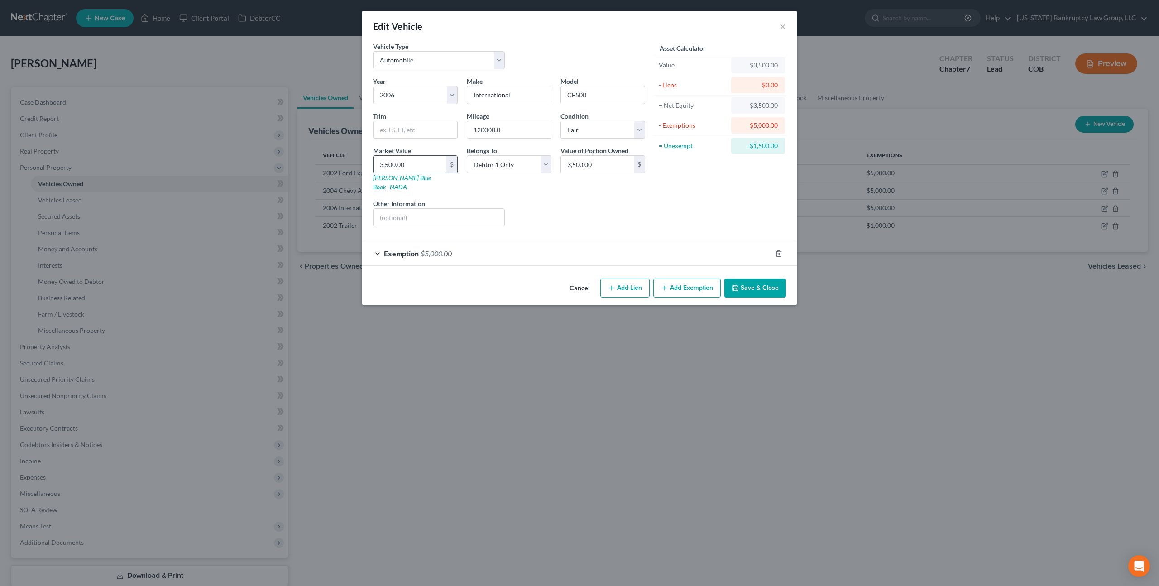
click at [391, 167] on input "3,500.00" at bounding box center [410, 164] width 73 height 17
type input "1"
type input "1.00"
type input "10"
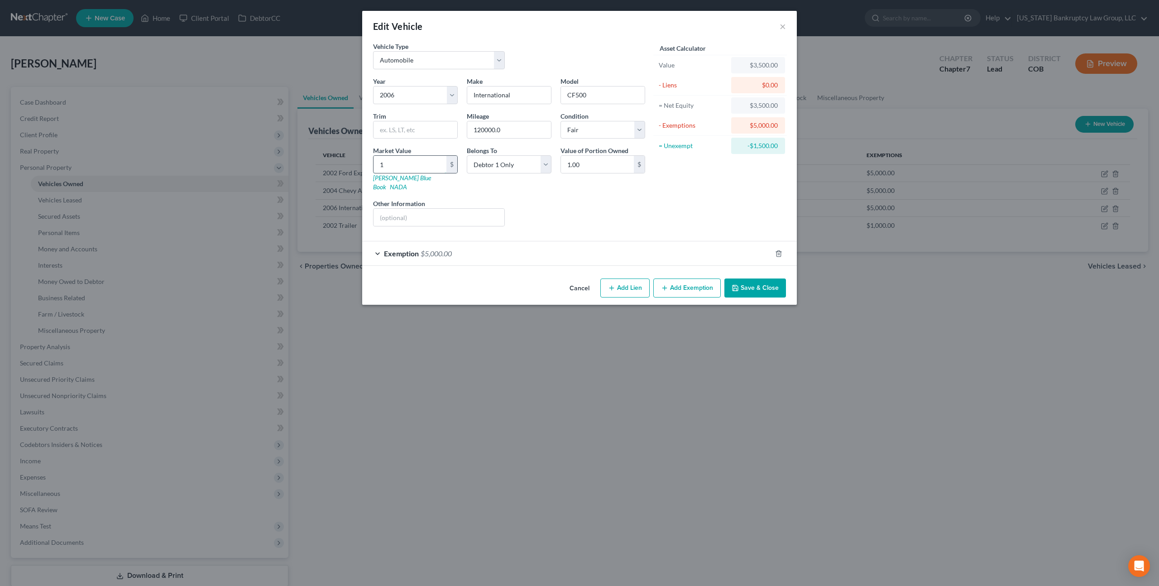
type input "10.00"
type input "100"
type input "100.00"
type input "1000"
type input "1,000.00"
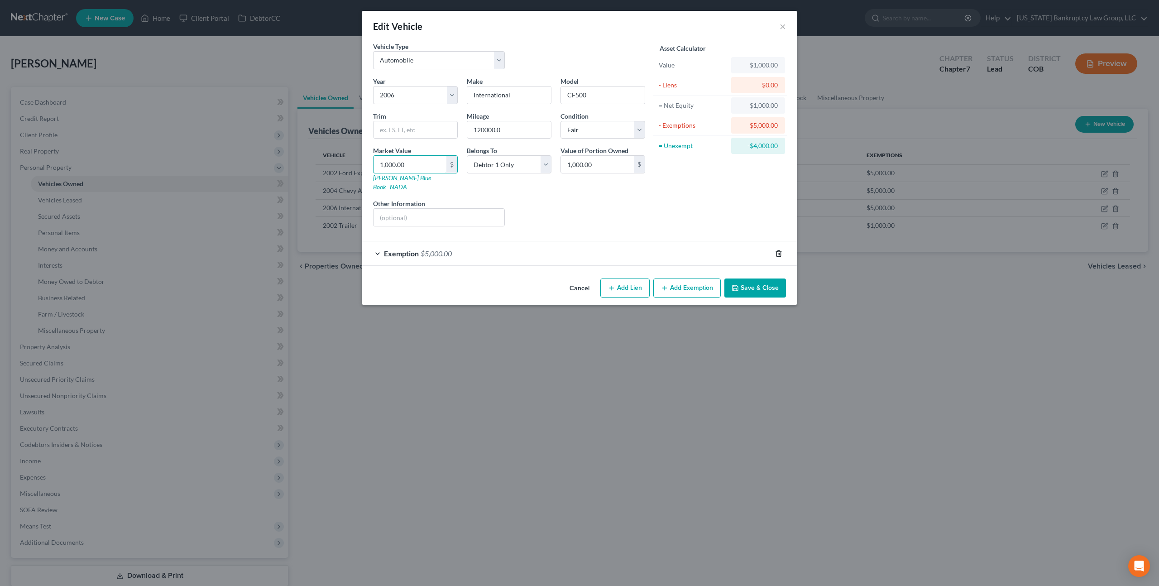
type input "1,000.00"
click at [777, 250] on icon "button" at bounding box center [778, 253] width 7 height 7
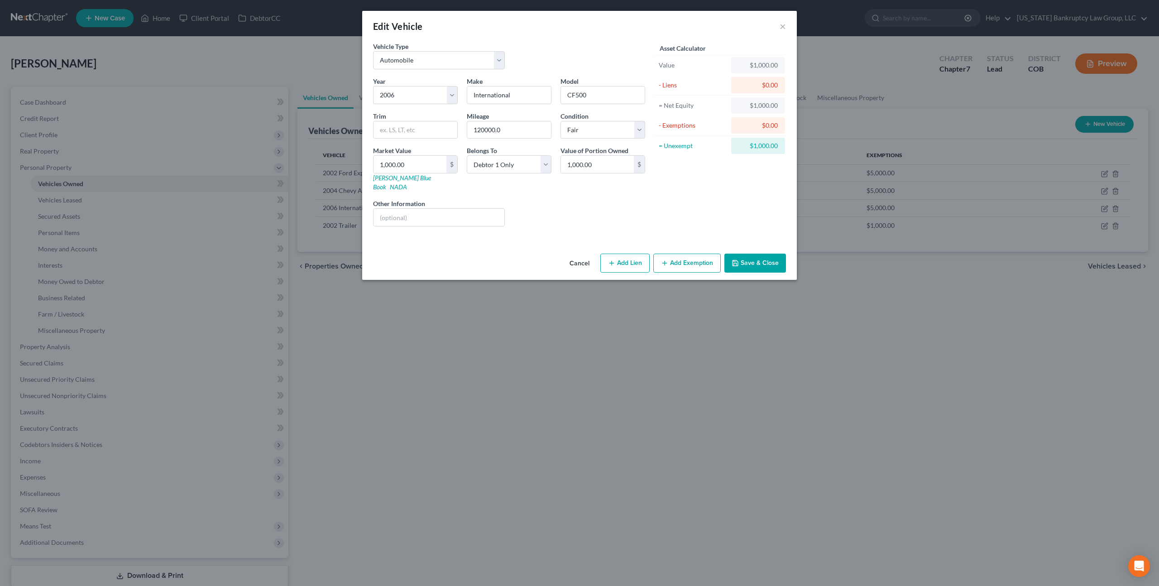
click at [768, 254] on button "Save & Close" at bounding box center [755, 263] width 62 height 19
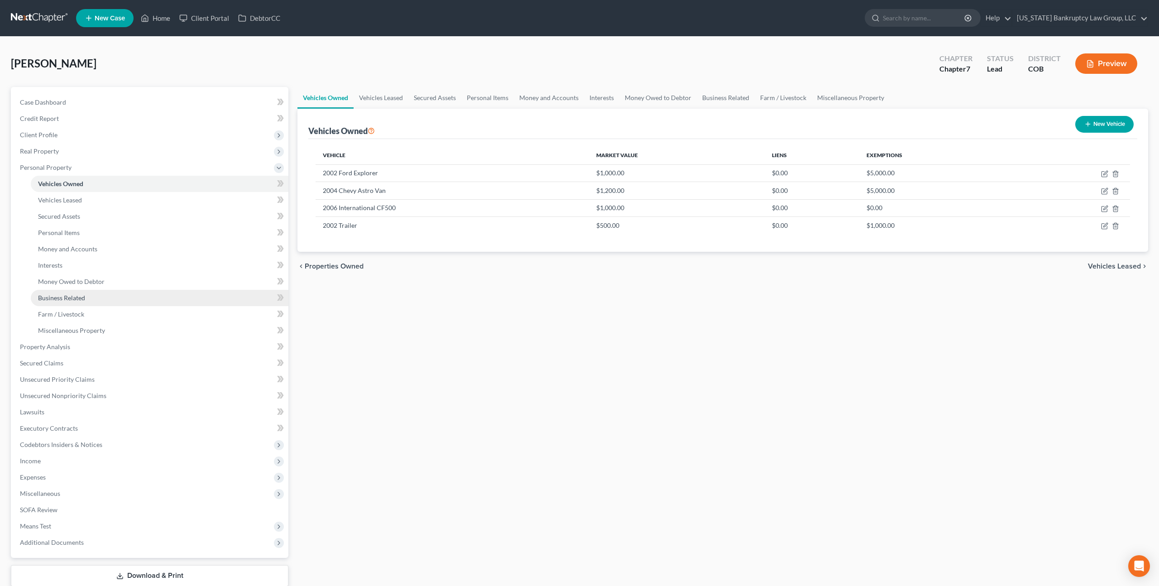
click at [58, 297] on span "Business Related" at bounding box center [61, 298] width 47 height 8
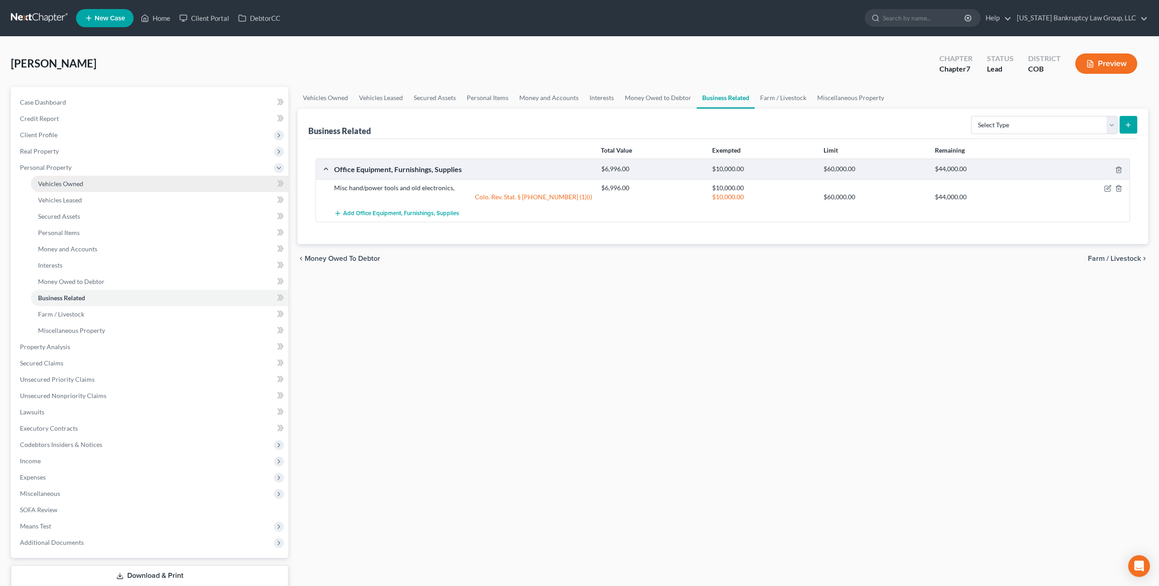
click at [74, 185] on span "Vehicles Owned" at bounding box center [60, 184] width 45 height 8
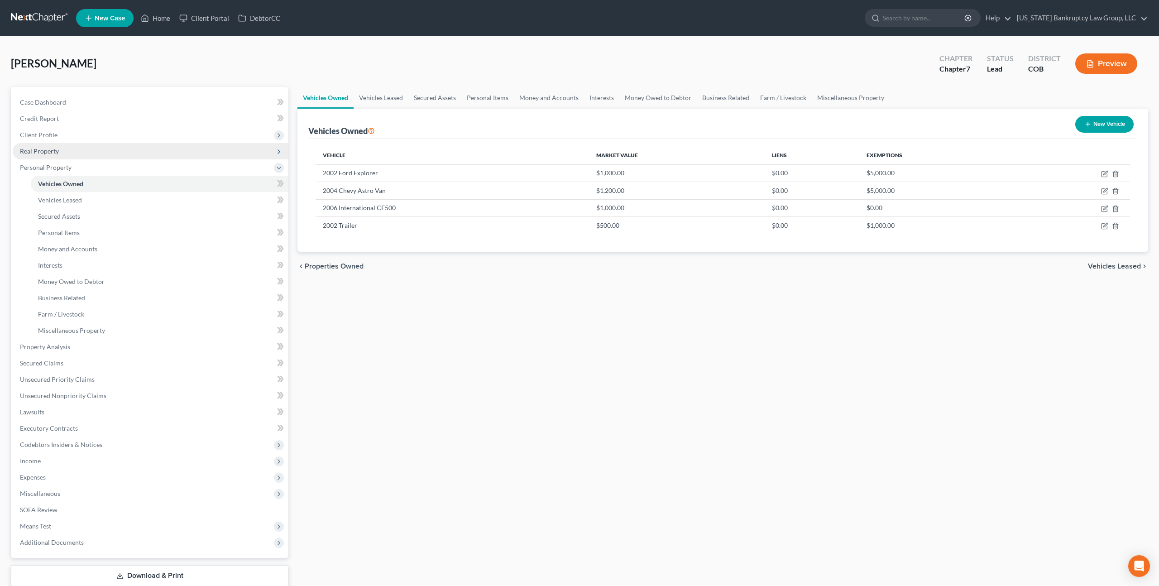
click at [51, 154] on span "Real Property" at bounding box center [39, 151] width 39 height 8
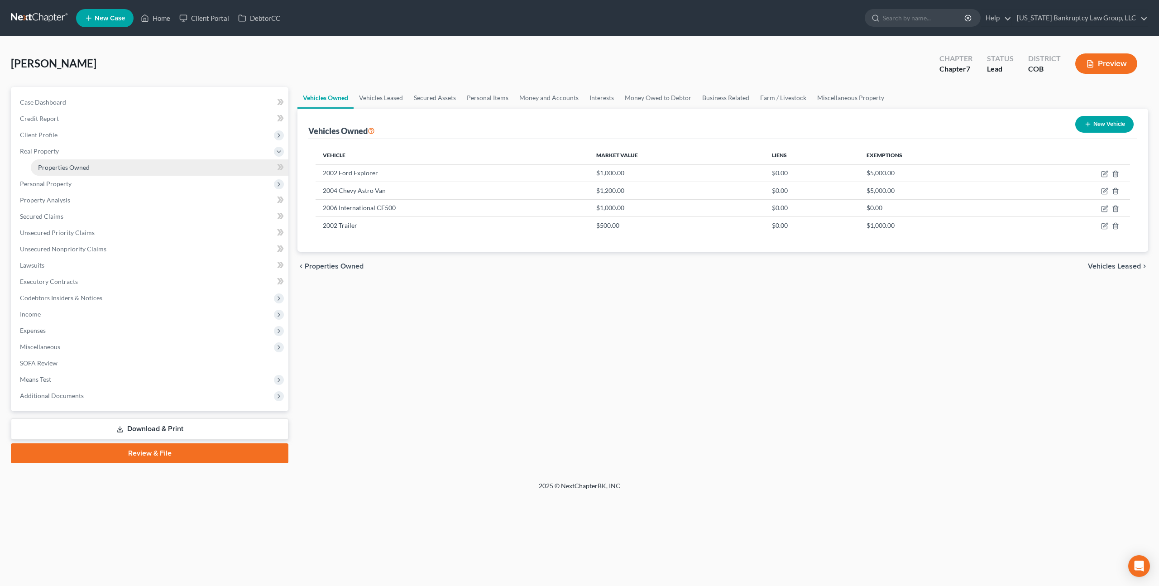
click at [66, 163] on span "Properties Owned" at bounding box center [64, 167] width 52 height 8
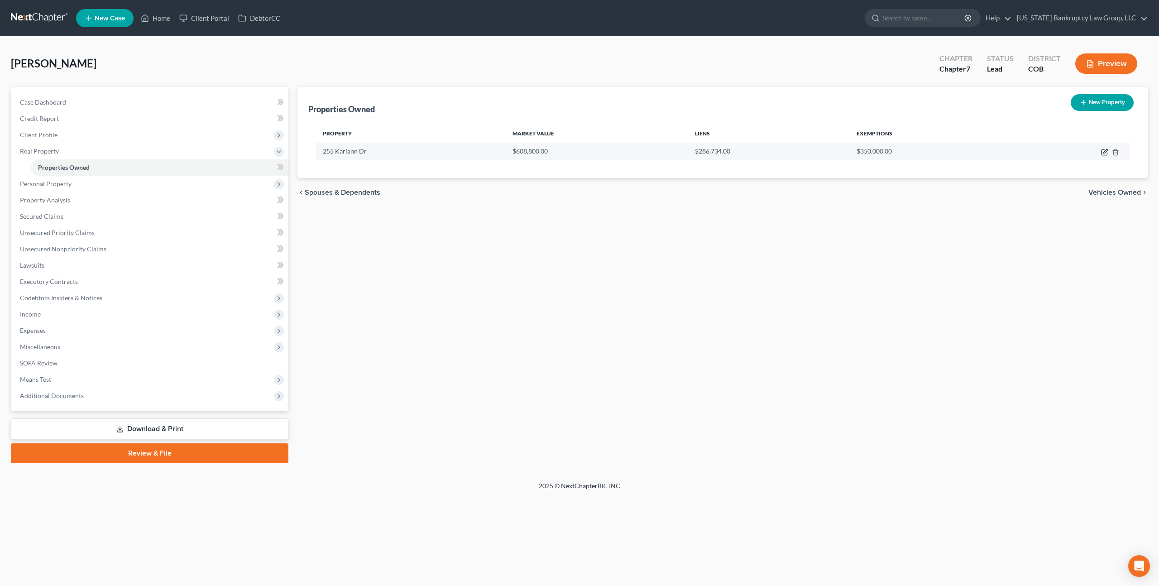
click at [1106, 150] on icon "button" at bounding box center [1104, 151] width 7 height 7
select select "5"
select select "24"
select select "3"
select select "1"
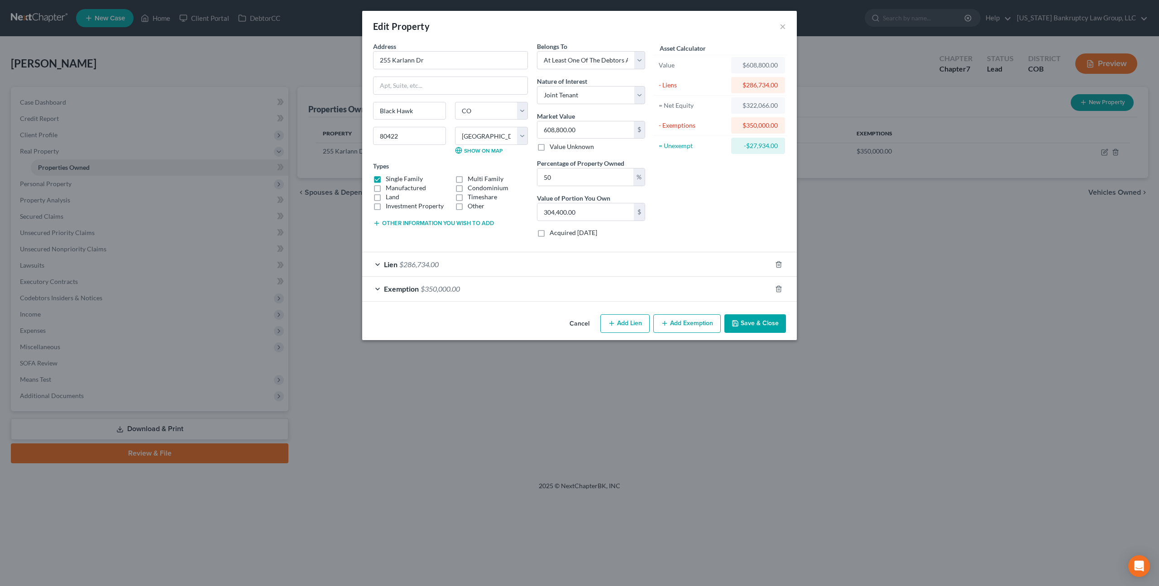
click at [750, 324] on button "Save & Close" at bounding box center [755, 323] width 62 height 19
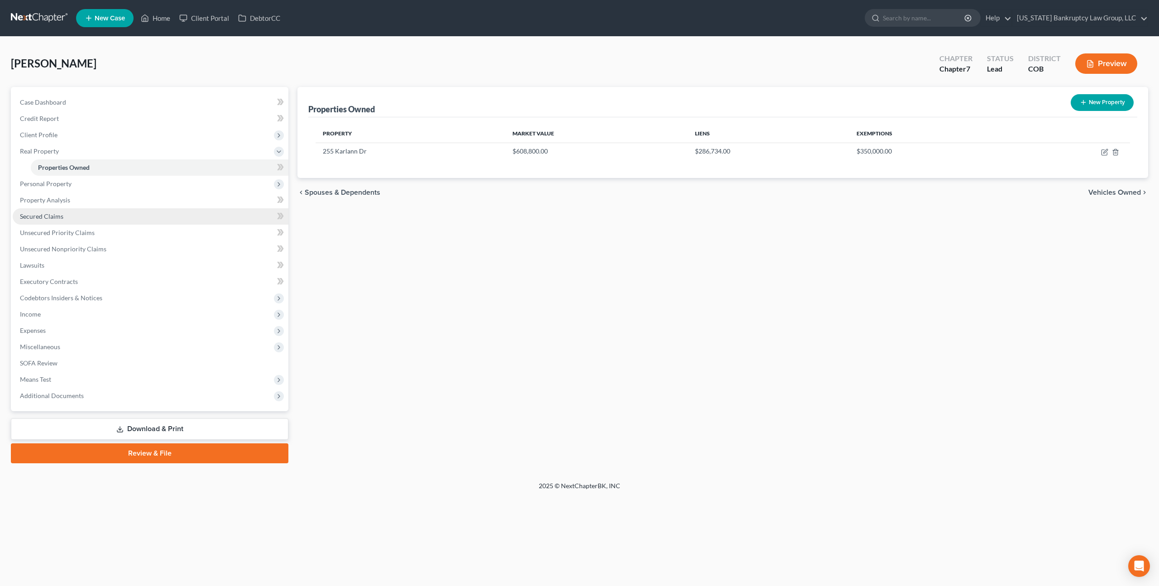
click at [61, 220] on link "Secured Claims" at bounding box center [151, 216] width 276 height 16
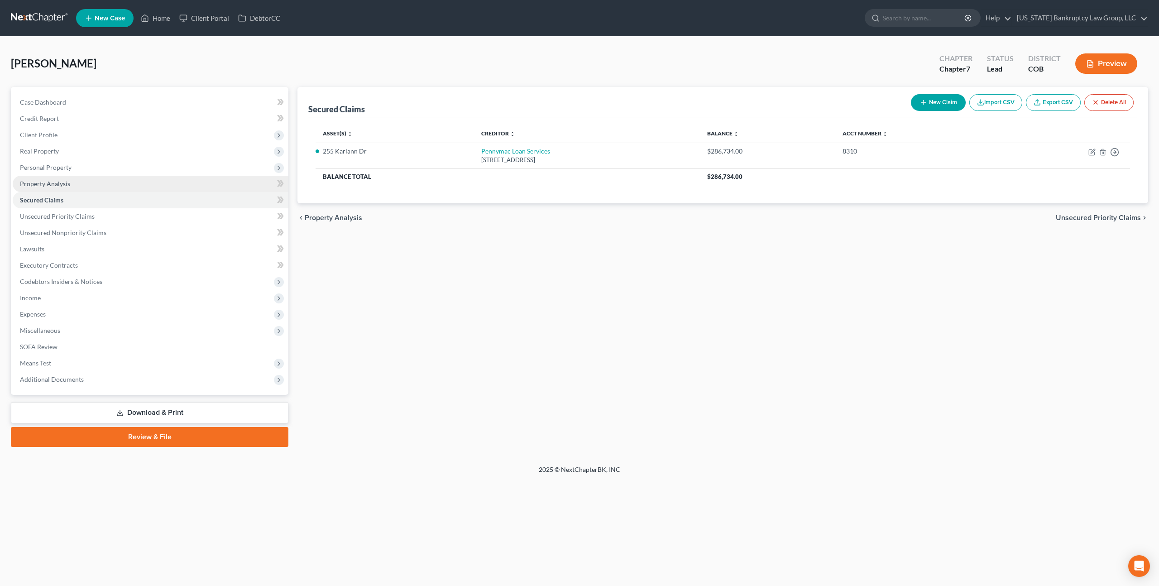
click at [58, 178] on link "Property Analysis" at bounding box center [151, 184] width 276 height 16
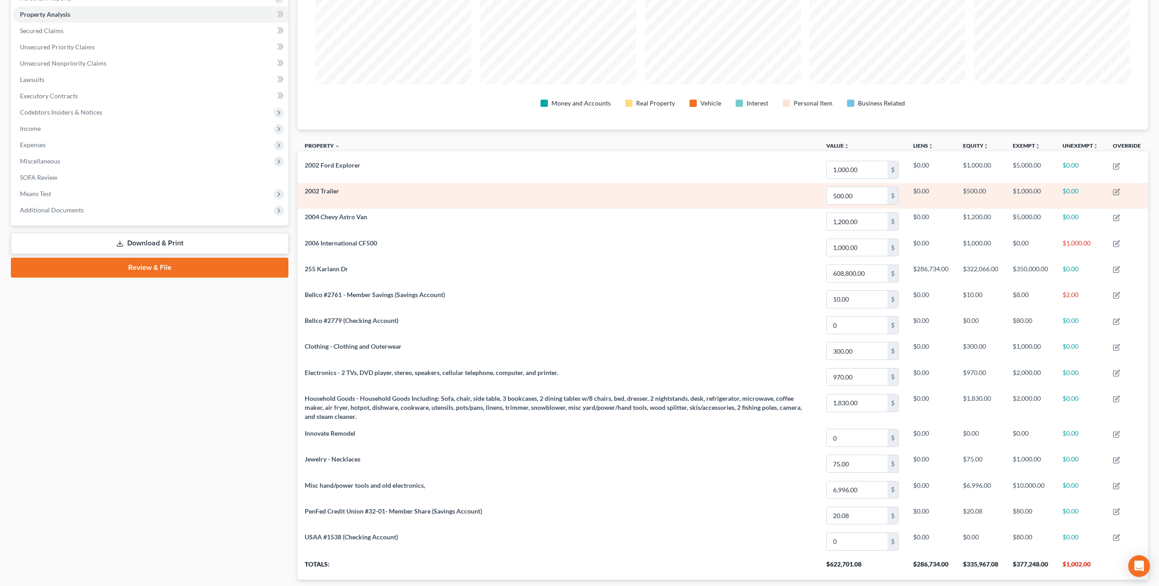
scroll to position [171, 0]
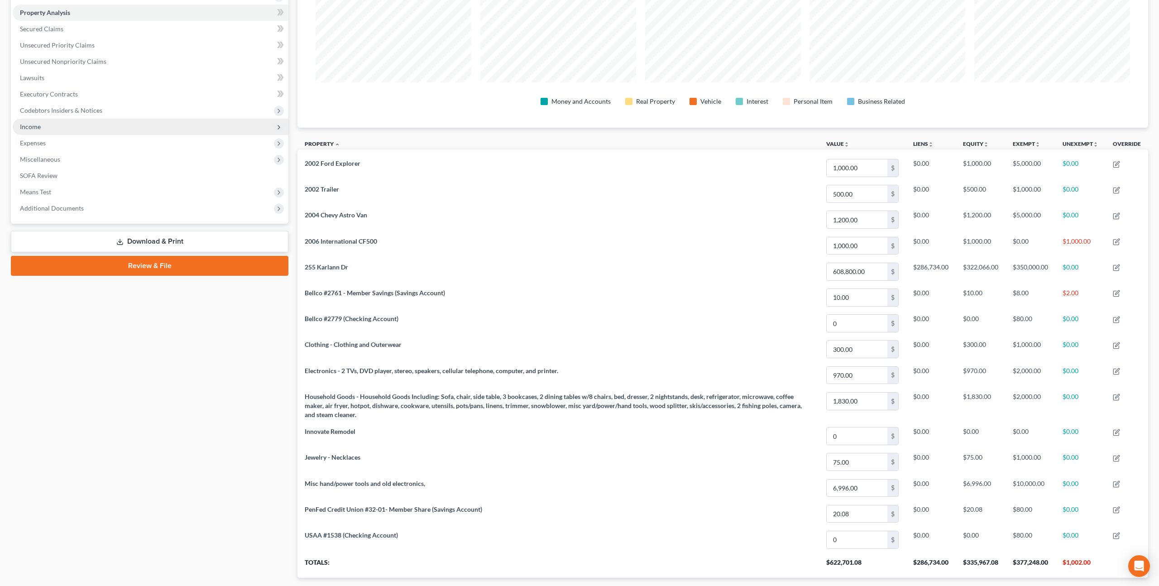
click at [38, 130] on span "Income" at bounding box center [151, 127] width 276 height 16
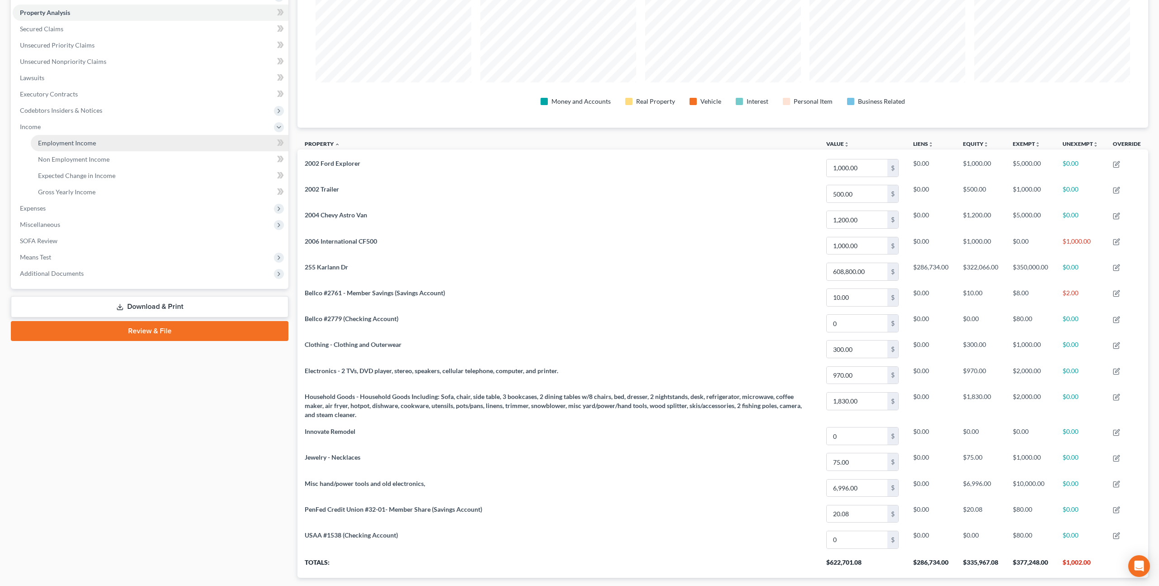
click at [57, 143] on span "Employment Income" at bounding box center [67, 143] width 58 height 8
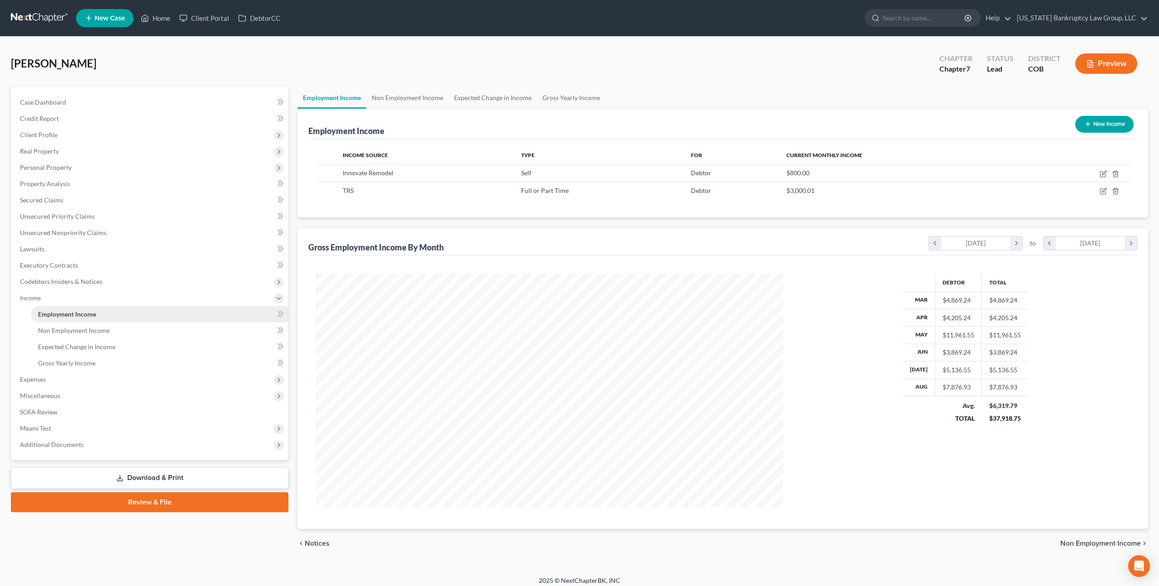
scroll to position [234, 485]
click at [1102, 191] on icon "button" at bounding box center [1104, 190] width 4 height 4
select select "0"
select select "5"
select select "3"
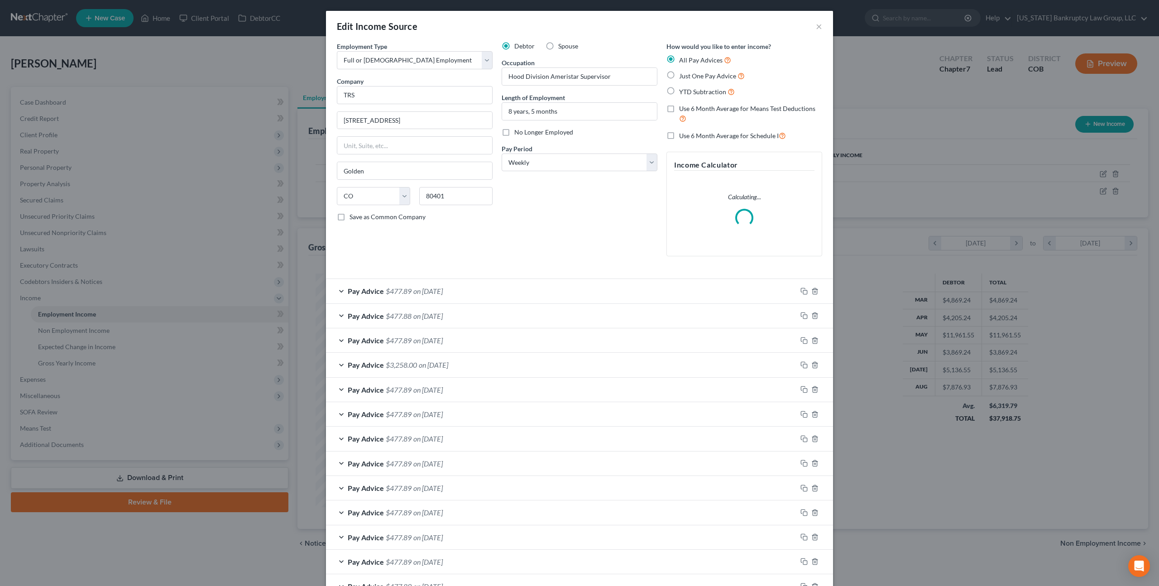
click at [679, 136] on label "Use 6 Month Average for Schedule I" at bounding box center [732, 135] width 107 height 10
click at [683, 136] on input "Use 6 Month Average for Schedule I" at bounding box center [686, 133] width 6 height 6
checkbox input "true"
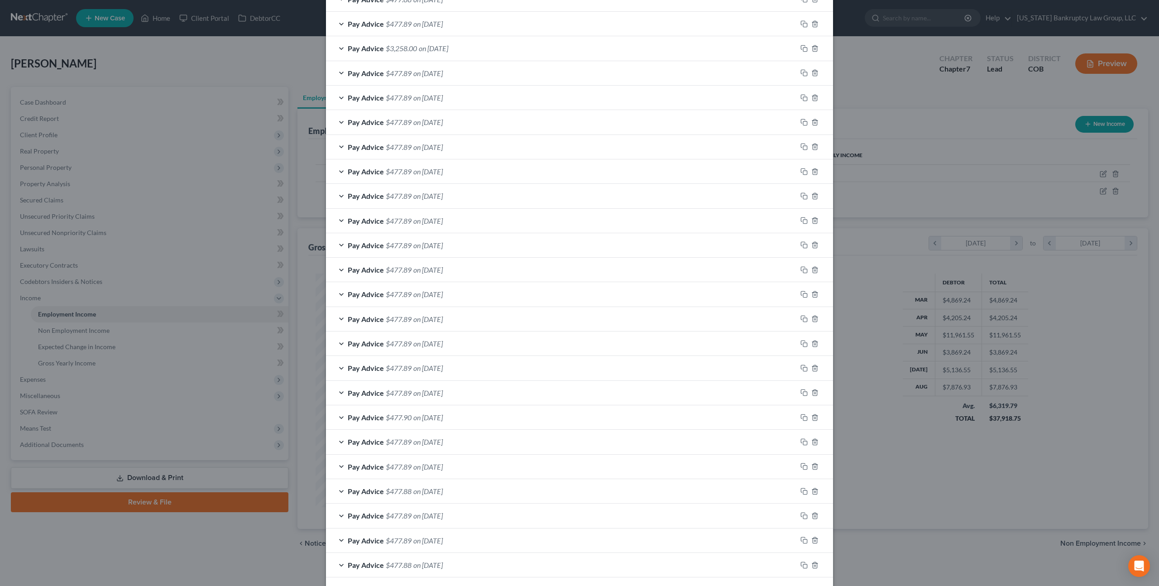
scroll to position [480, 0]
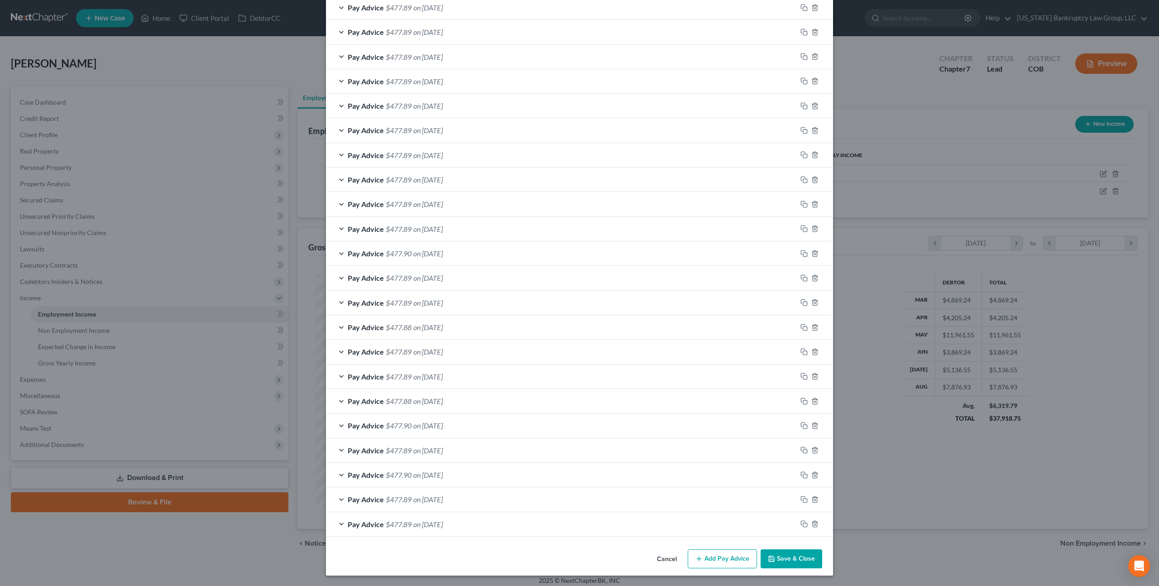
click at [787, 560] on button "Save & Close" at bounding box center [792, 558] width 62 height 19
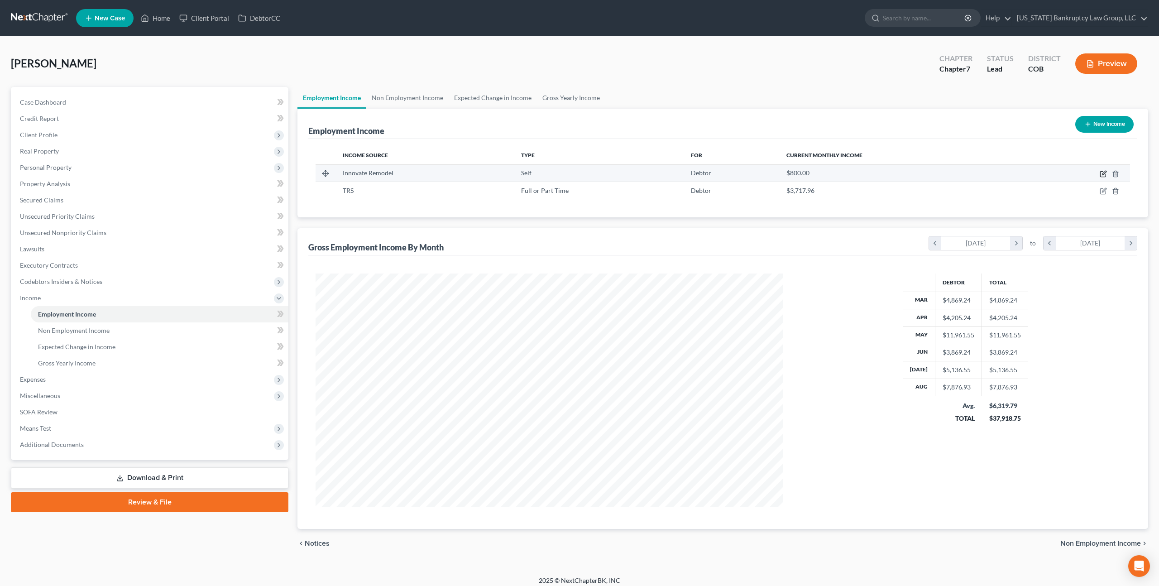
click at [1102, 174] on icon "button" at bounding box center [1103, 173] width 7 height 7
select select "1"
select select "5"
select select "0"
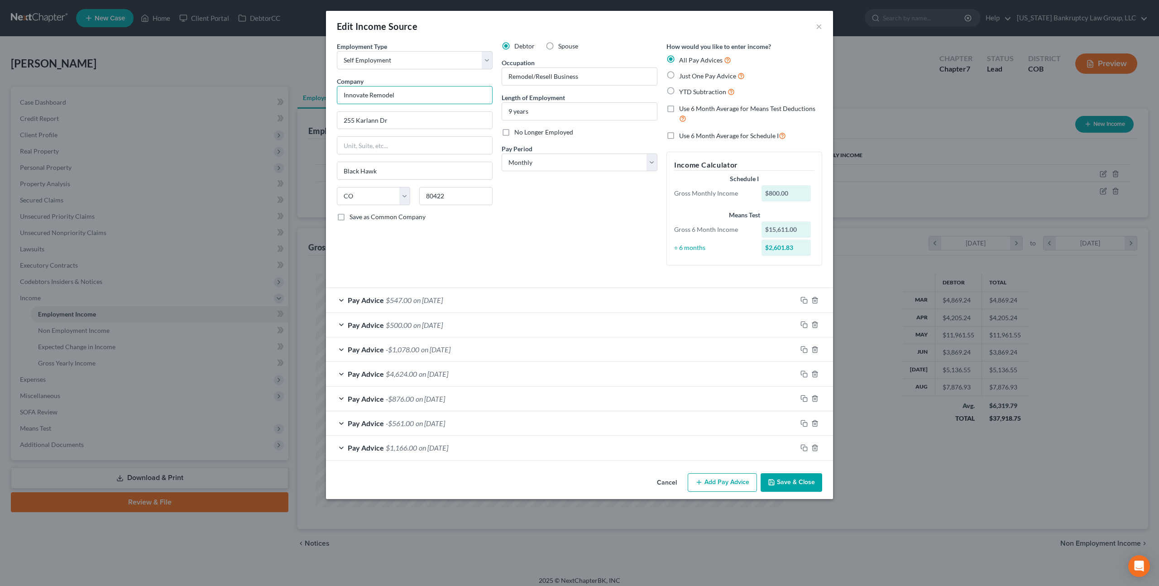
click at [401, 98] on input "Innovate Remodel" at bounding box center [415, 95] width 156 height 18
type input "Innovate Remodel, LLC"
click at [788, 485] on button "Save & Close" at bounding box center [792, 482] width 62 height 19
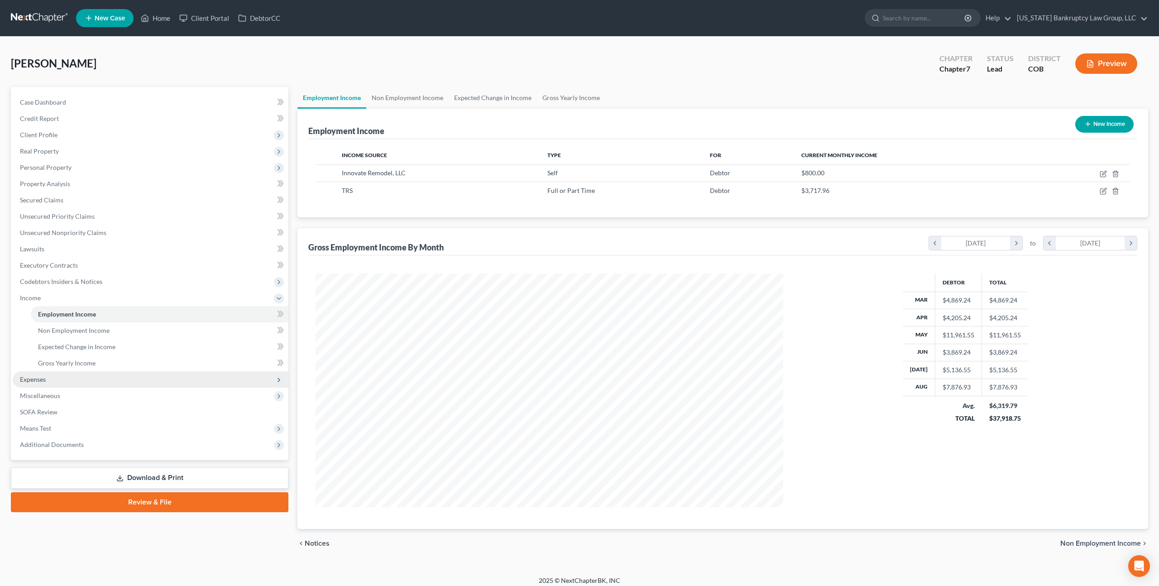
click at [49, 381] on span "Expenses" at bounding box center [151, 379] width 276 height 16
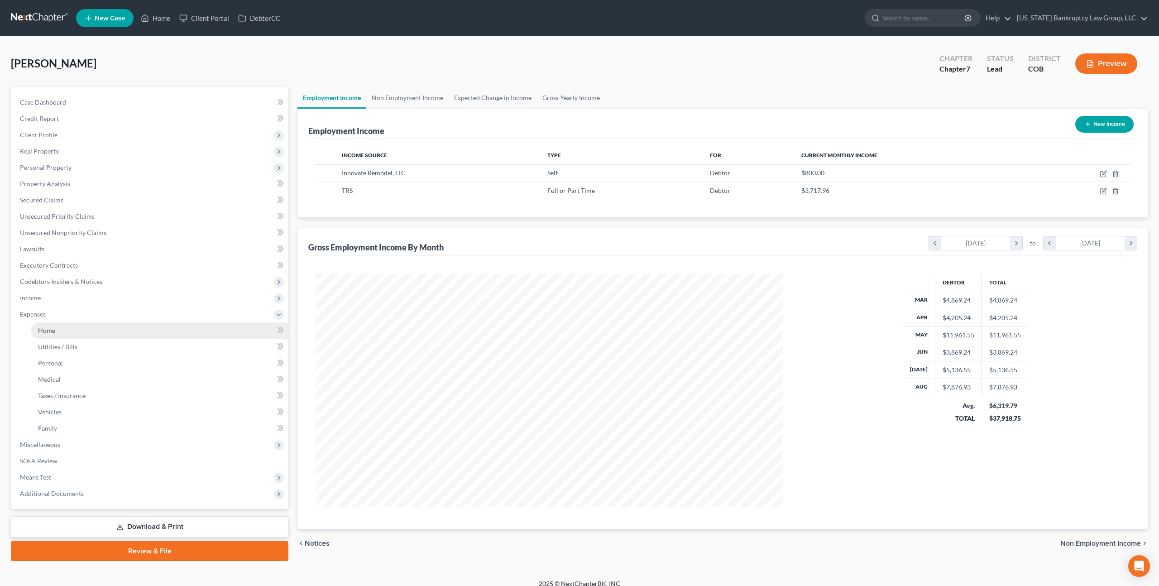
click at [53, 331] on span "Home" at bounding box center [46, 330] width 17 height 8
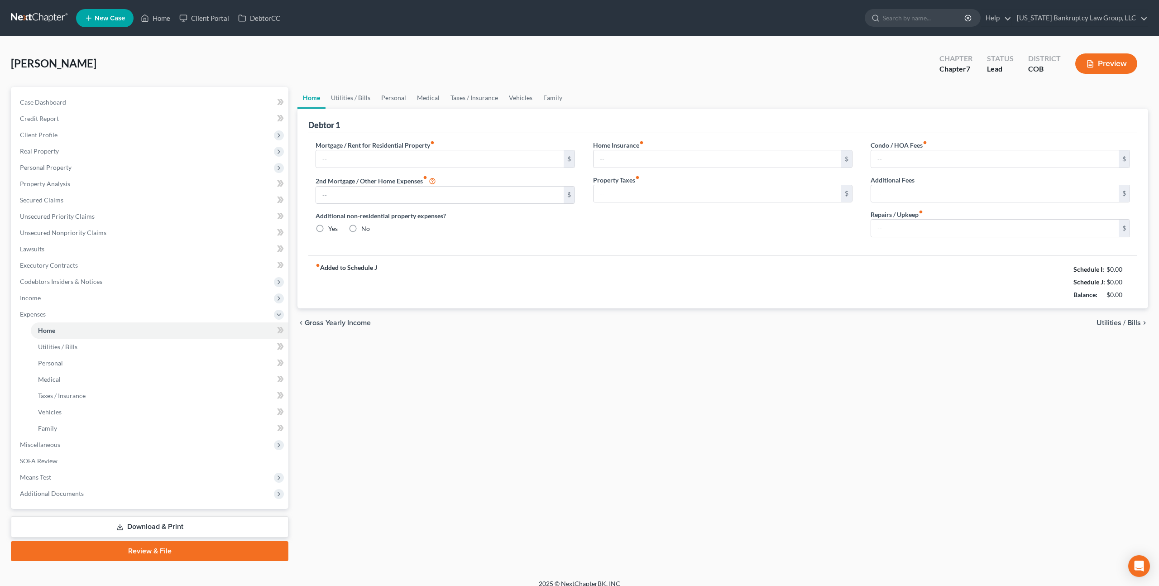
type input "1,775.00"
radio input "true"
click at [60, 166] on span "Personal Property" at bounding box center [46, 167] width 52 height 8
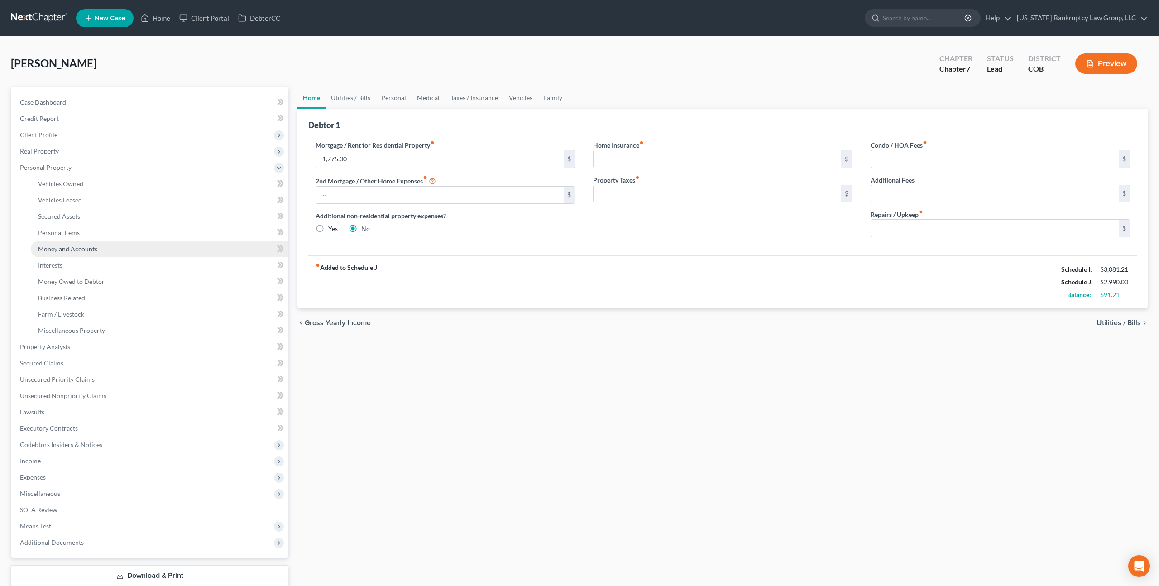
click at [88, 250] on span "Money and Accounts" at bounding box center [67, 249] width 59 height 8
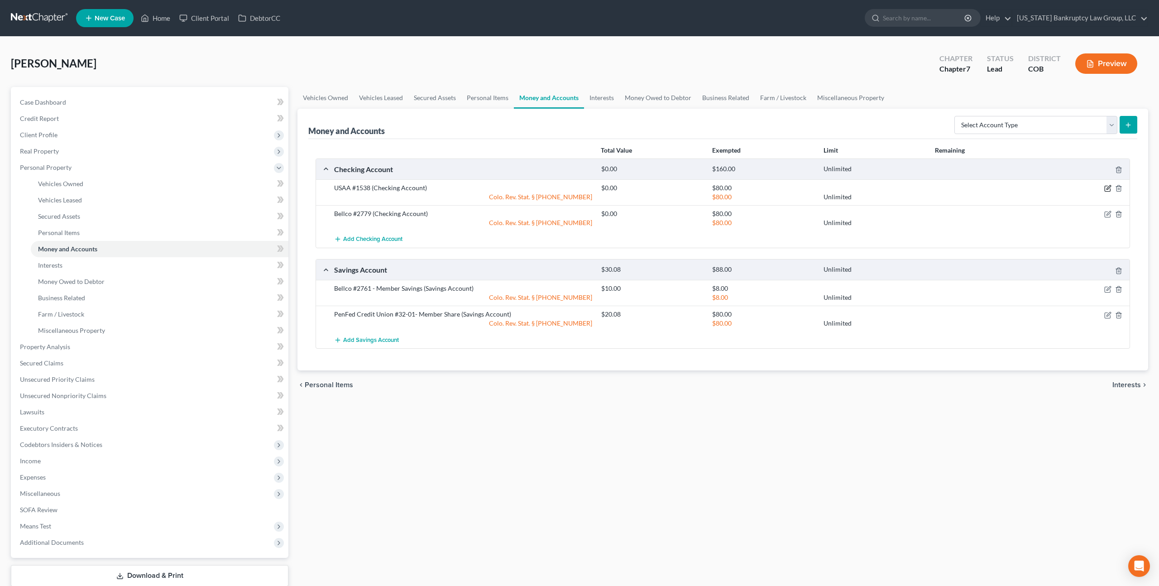
click at [1108, 188] on icon "button" at bounding box center [1108, 188] width 4 height 4
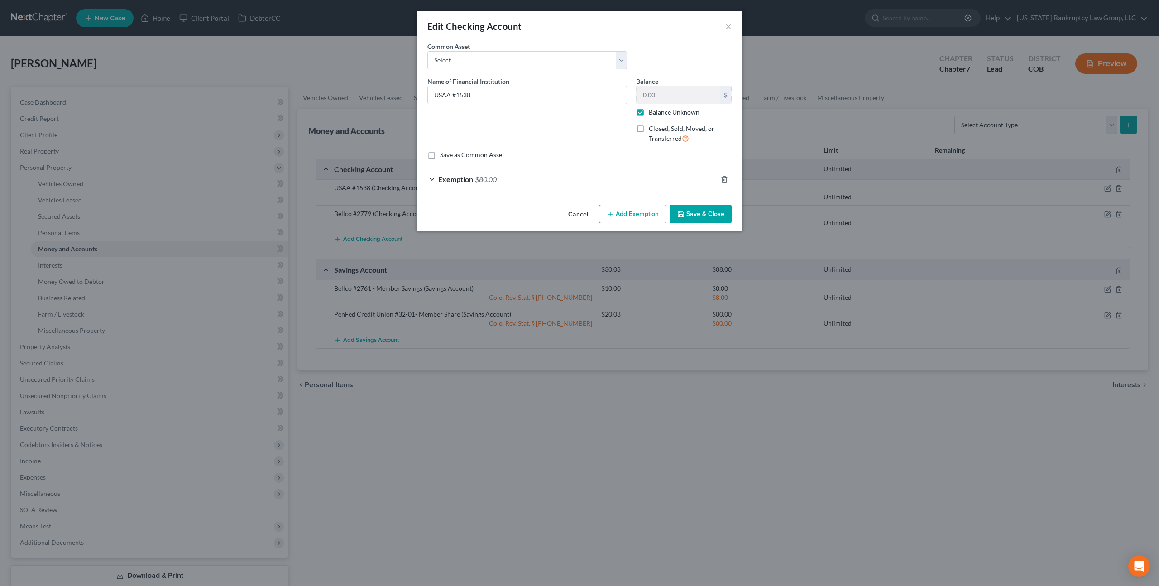
click at [649, 112] on label "Balance Unknown" at bounding box center [674, 112] width 51 height 9
click at [652, 112] on input "Balance Unknown" at bounding box center [655, 111] width 6 height 6
checkbox input "false"
click at [694, 210] on button "Save & Close" at bounding box center [701, 214] width 62 height 19
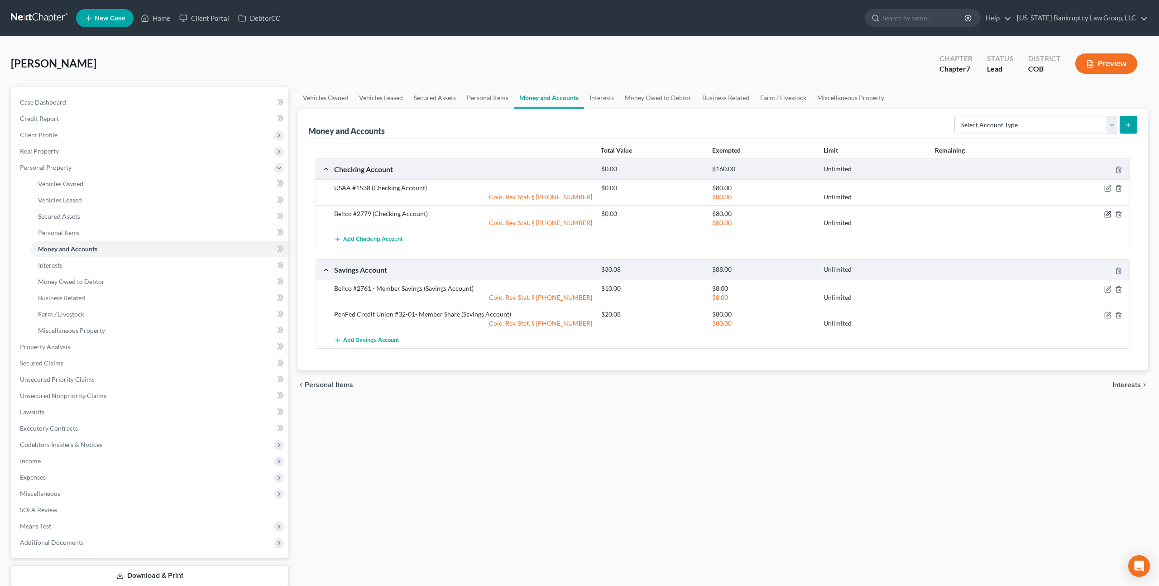
click at [1109, 215] on icon "button" at bounding box center [1107, 214] width 7 height 7
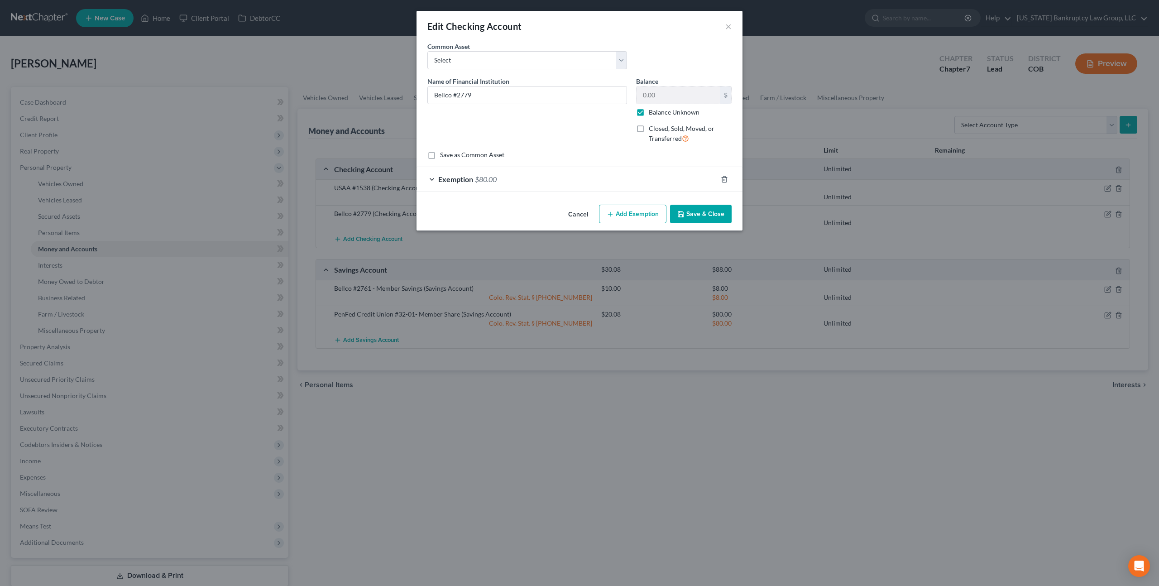
click at [649, 110] on label "Balance Unknown" at bounding box center [674, 112] width 51 height 9
click at [652, 110] on input "Balance Unknown" at bounding box center [655, 111] width 6 height 6
checkbox input "false"
click at [694, 210] on button "Save & Close" at bounding box center [701, 214] width 62 height 19
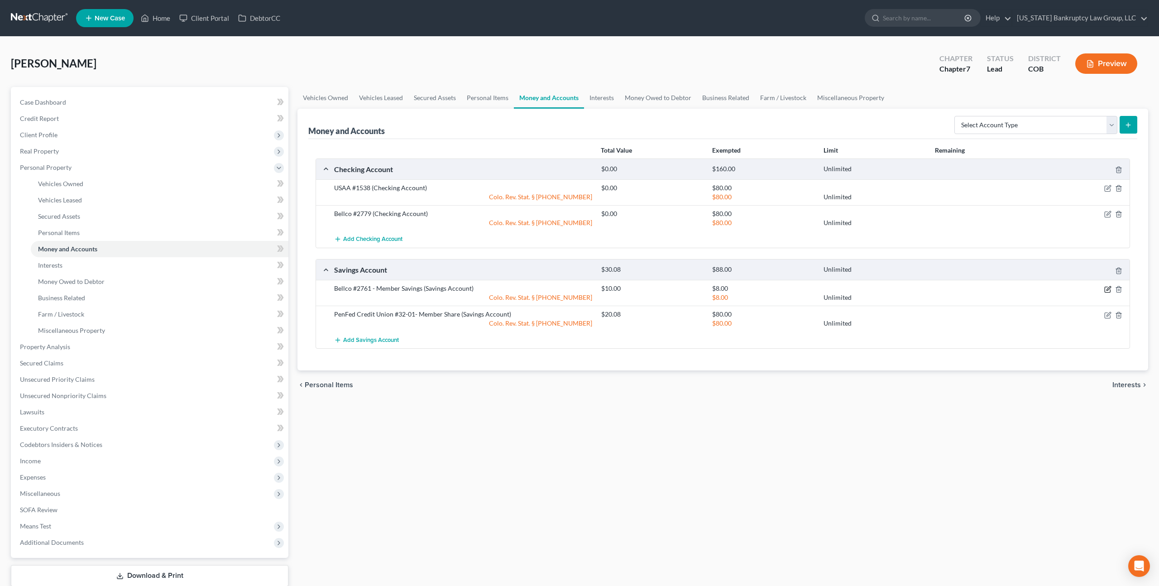
click at [1110, 291] on icon "button" at bounding box center [1107, 289] width 5 height 5
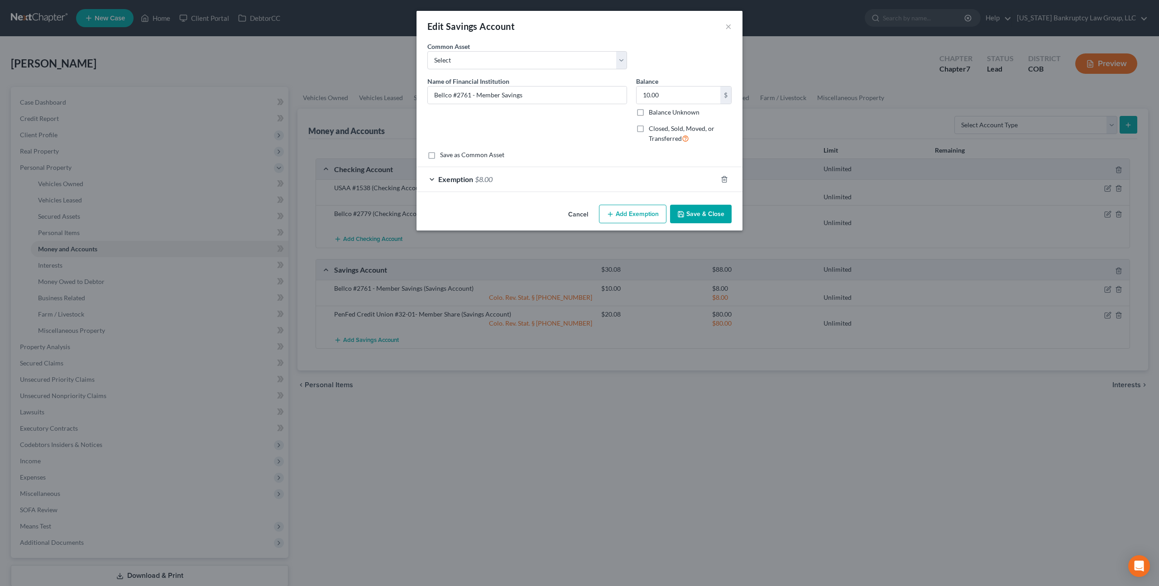
click at [705, 213] on button "Save & Close" at bounding box center [701, 214] width 62 height 19
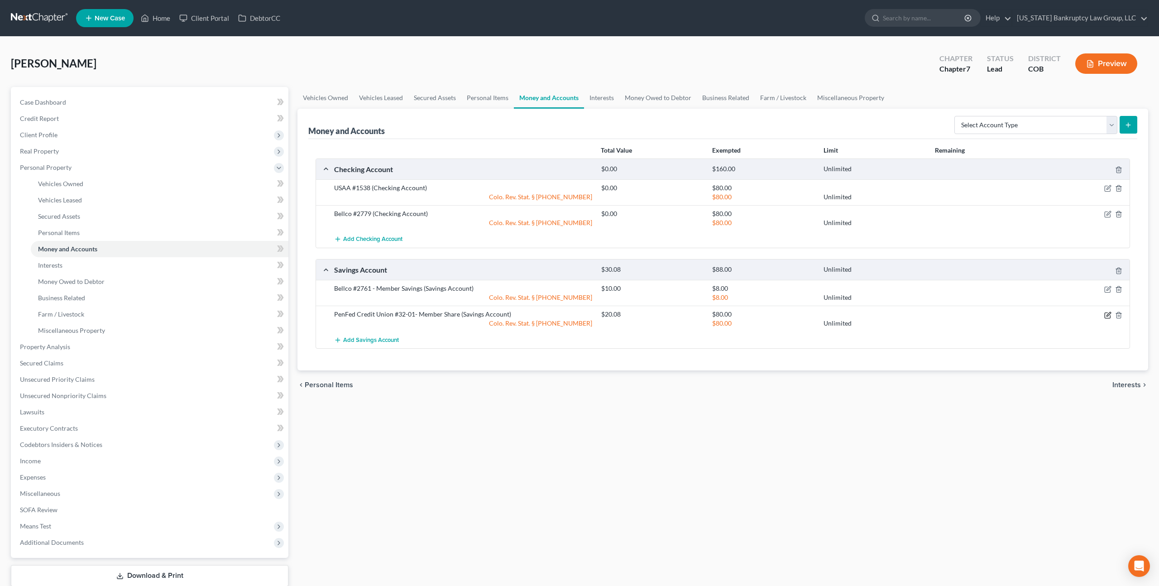
click at [1108, 315] on icon "button" at bounding box center [1108, 314] width 4 height 4
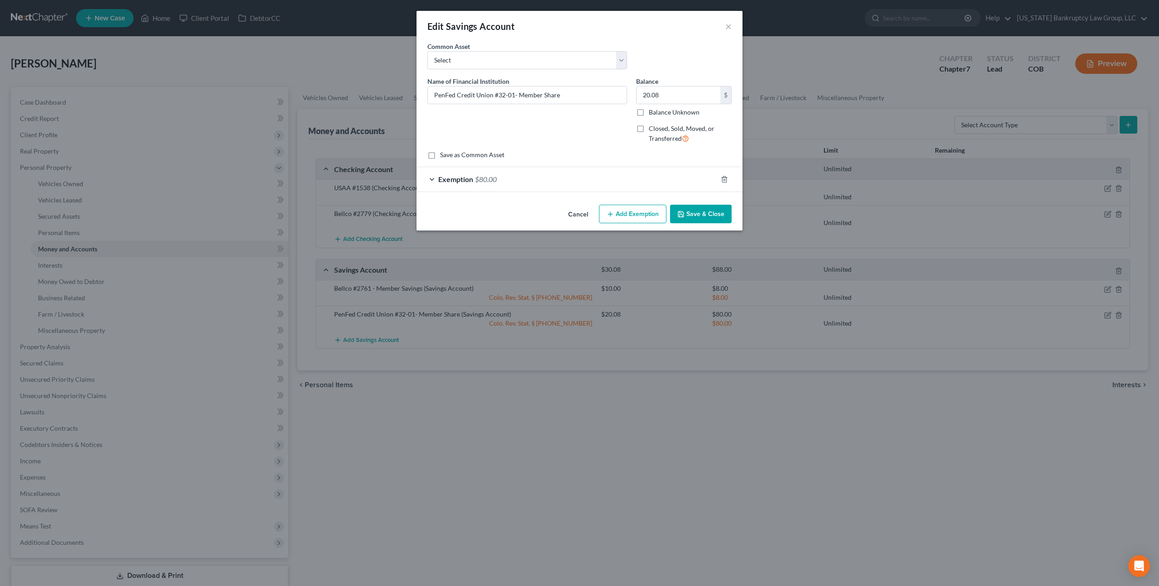
click at [698, 210] on button "Save & Close" at bounding box center [701, 214] width 62 height 19
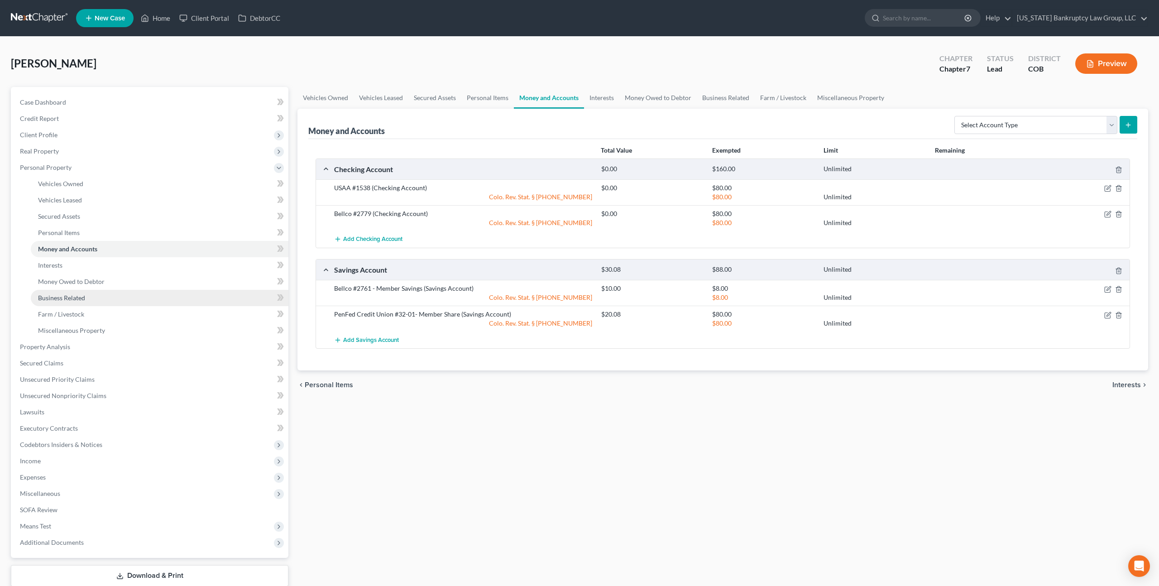
click at [78, 297] on span "Business Related" at bounding box center [61, 298] width 47 height 8
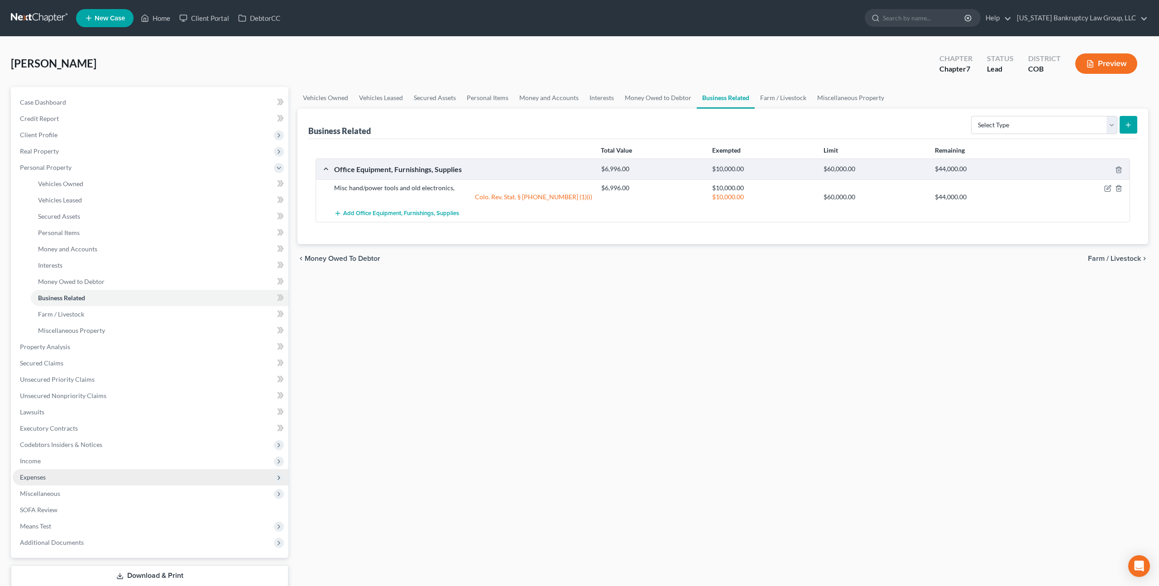
click at [41, 470] on span "Expenses" at bounding box center [151, 477] width 276 height 16
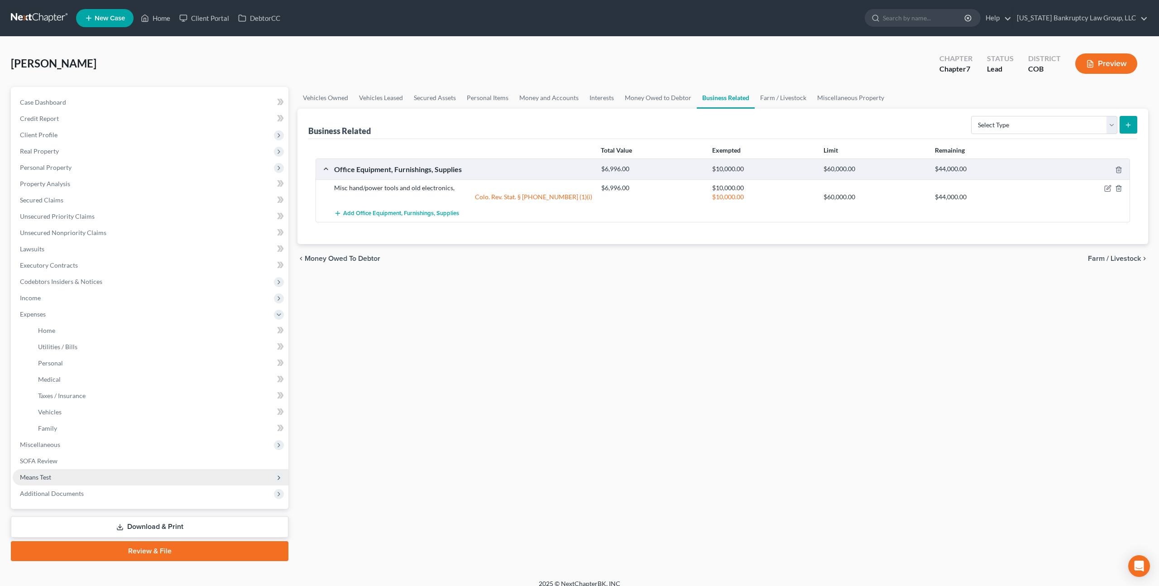
click at [45, 476] on span "Means Test" at bounding box center [35, 477] width 31 height 8
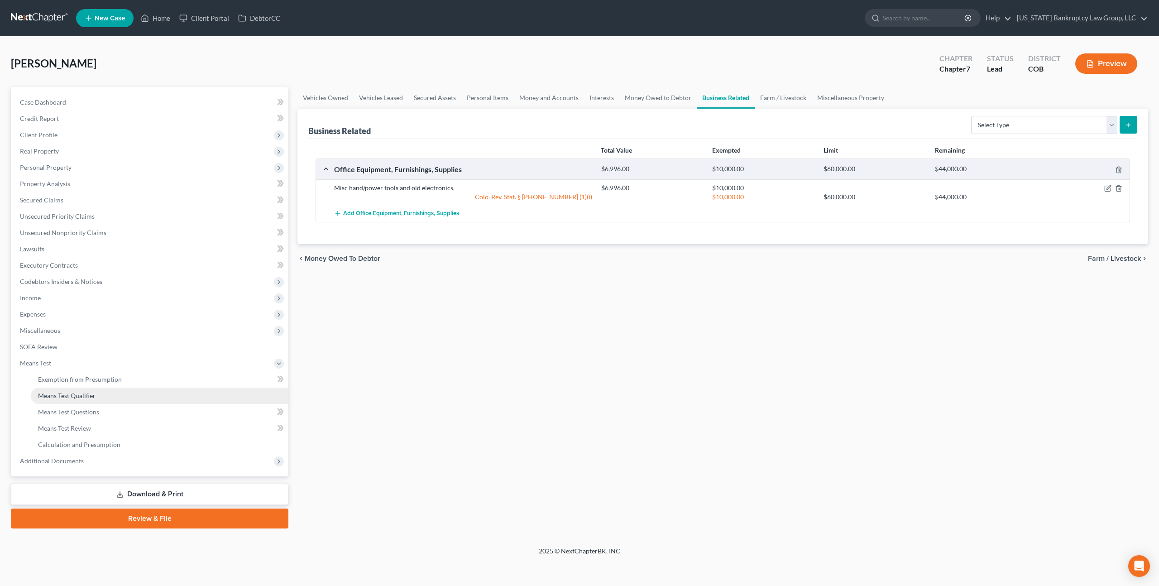
click at [91, 393] on span "Means Test Qualifier" at bounding box center [66, 396] width 57 height 8
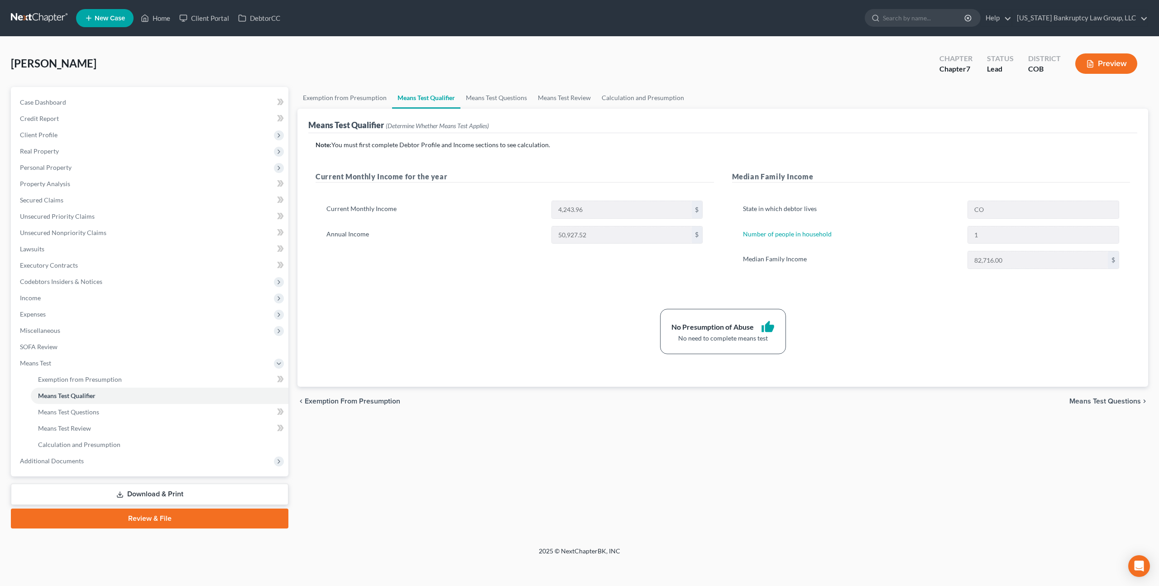
click at [29, 18] on link at bounding box center [40, 18] width 58 height 16
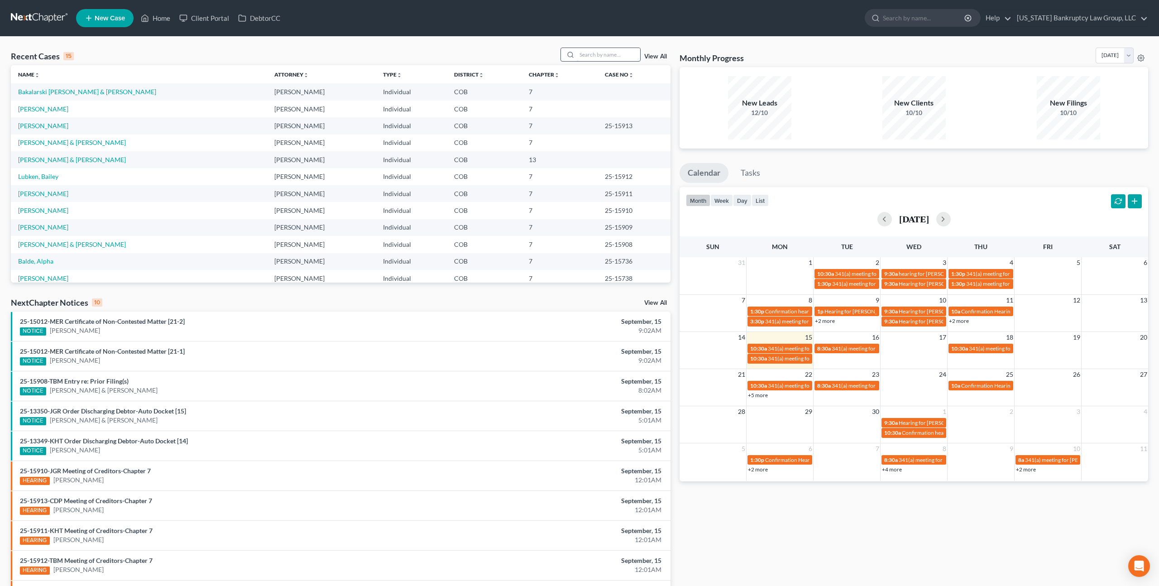
click at [594, 56] on input "search" at bounding box center [608, 54] width 63 height 13
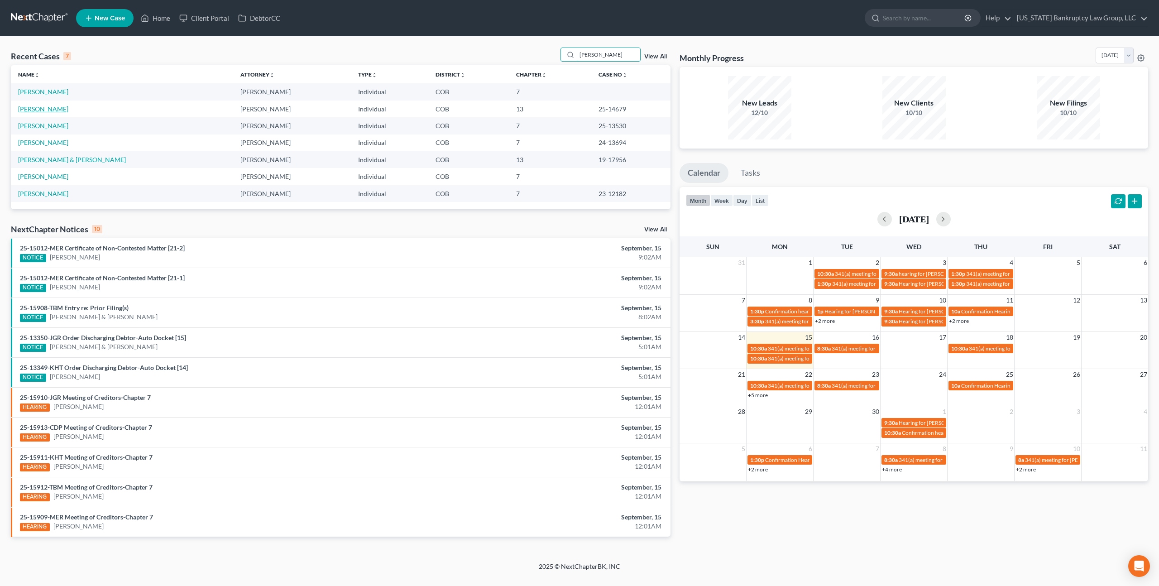
type input "[PERSON_NAME]"
click at [50, 109] on link "[PERSON_NAME]" at bounding box center [43, 109] width 50 height 8
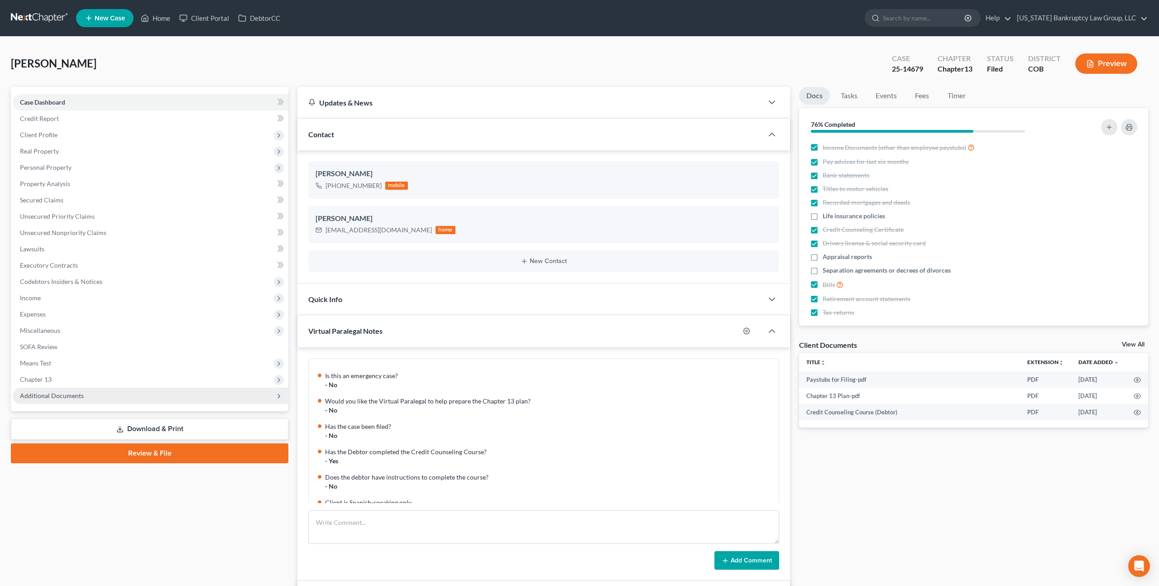
scroll to position [595, 0]
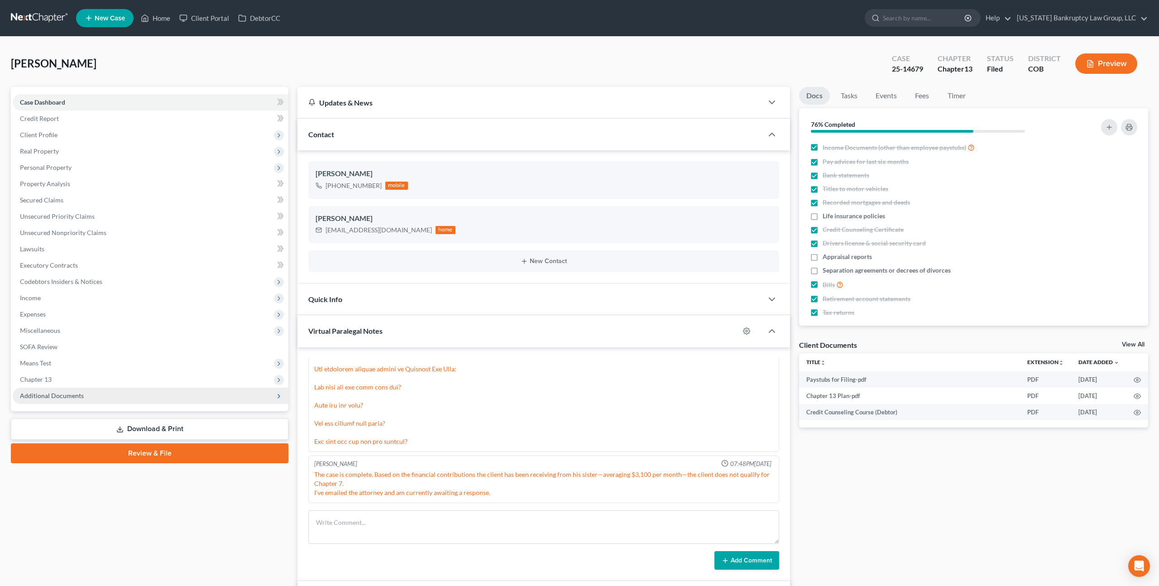
click at [44, 391] on span "Additional Documents" at bounding box center [151, 396] width 276 height 16
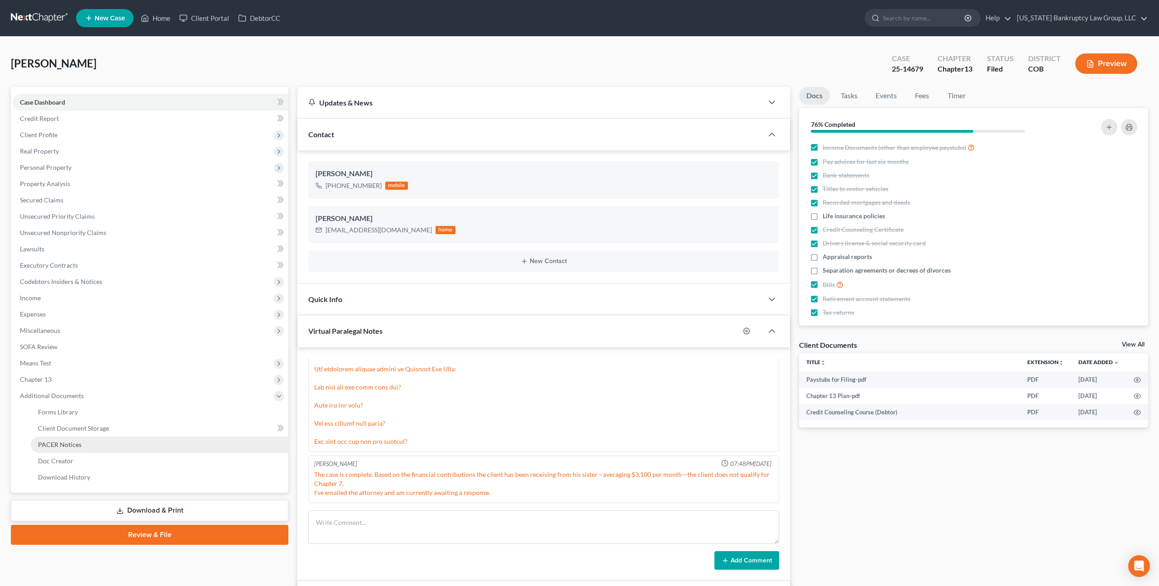
click at [72, 444] on span "PACER Notices" at bounding box center [59, 445] width 43 height 8
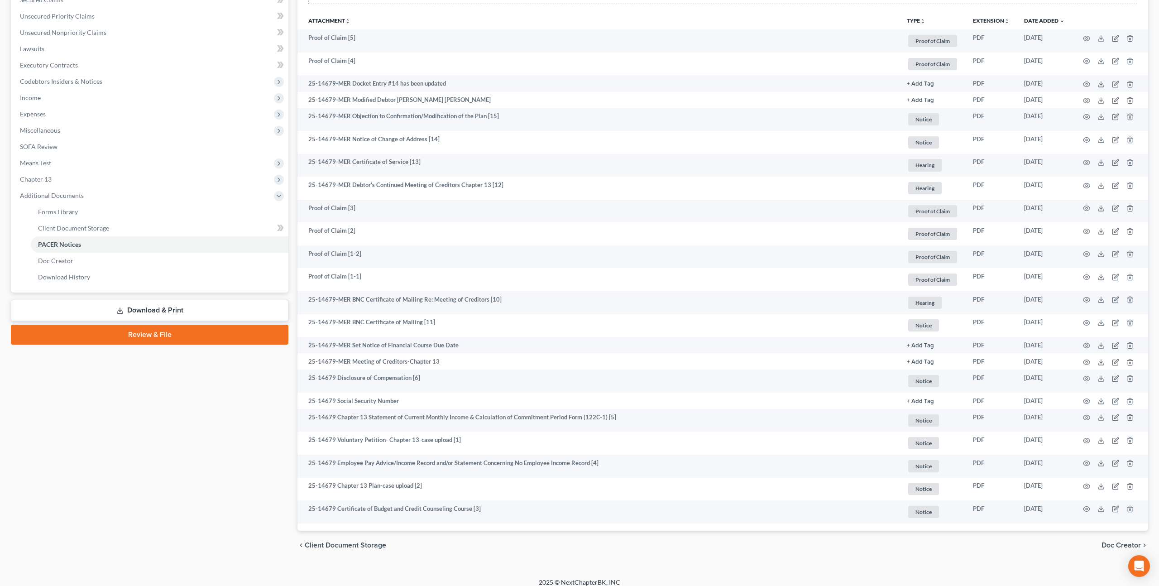
scroll to position [208, 0]
